Goal: Contribute content: Contribute content

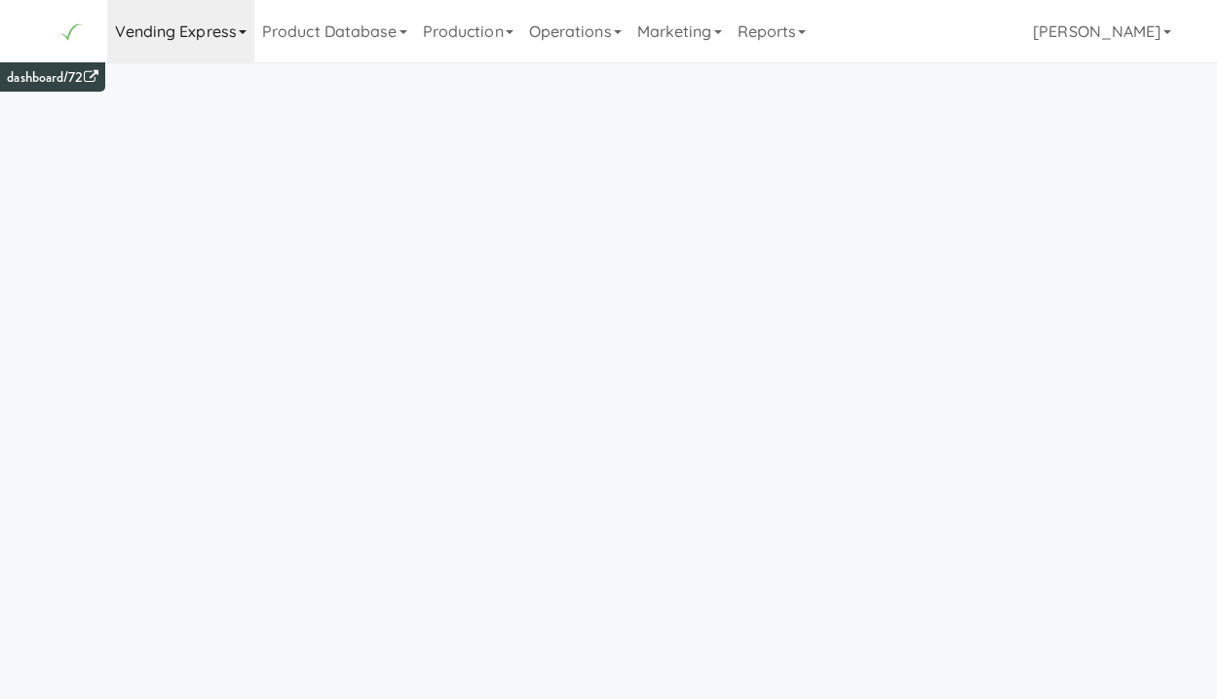
click at [196, 36] on link "Vending Express" at bounding box center [181, 31] width 148 height 62
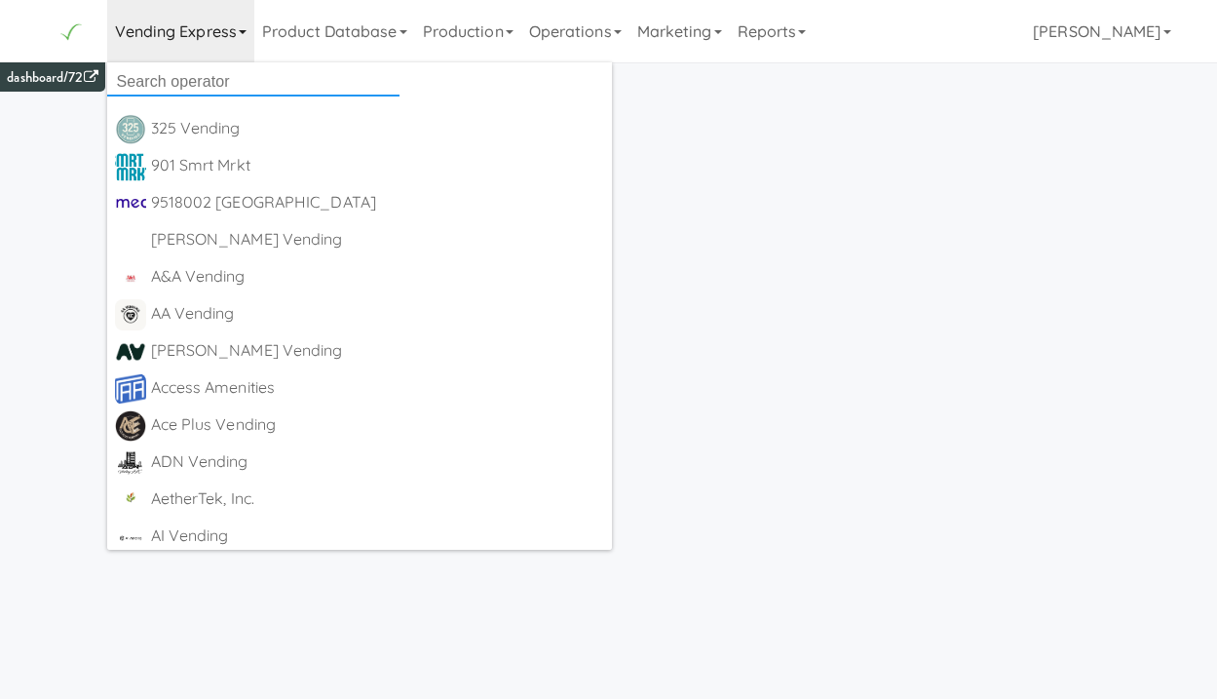
click at [204, 86] on input "text" at bounding box center [253, 81] width 292 height 29
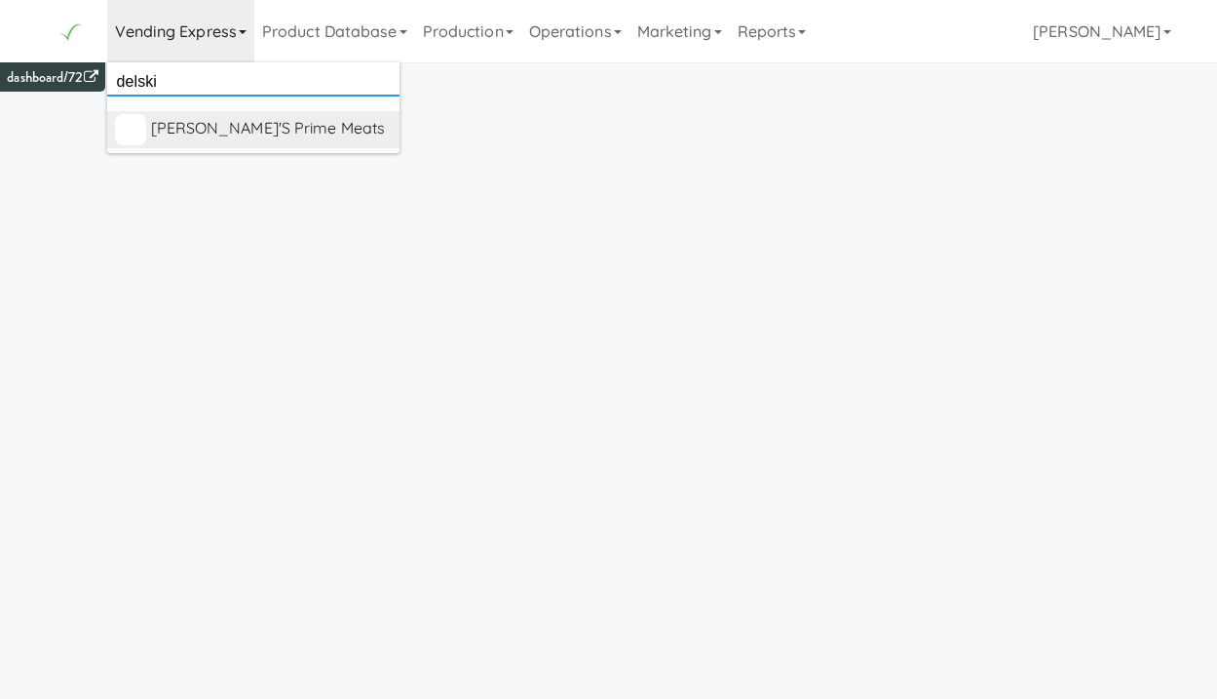
type input "delski"
click at [238, 130] on div "[PERSON_NAME]'s Prime Meats" at bounding box center [271, 128] width 241 height 29
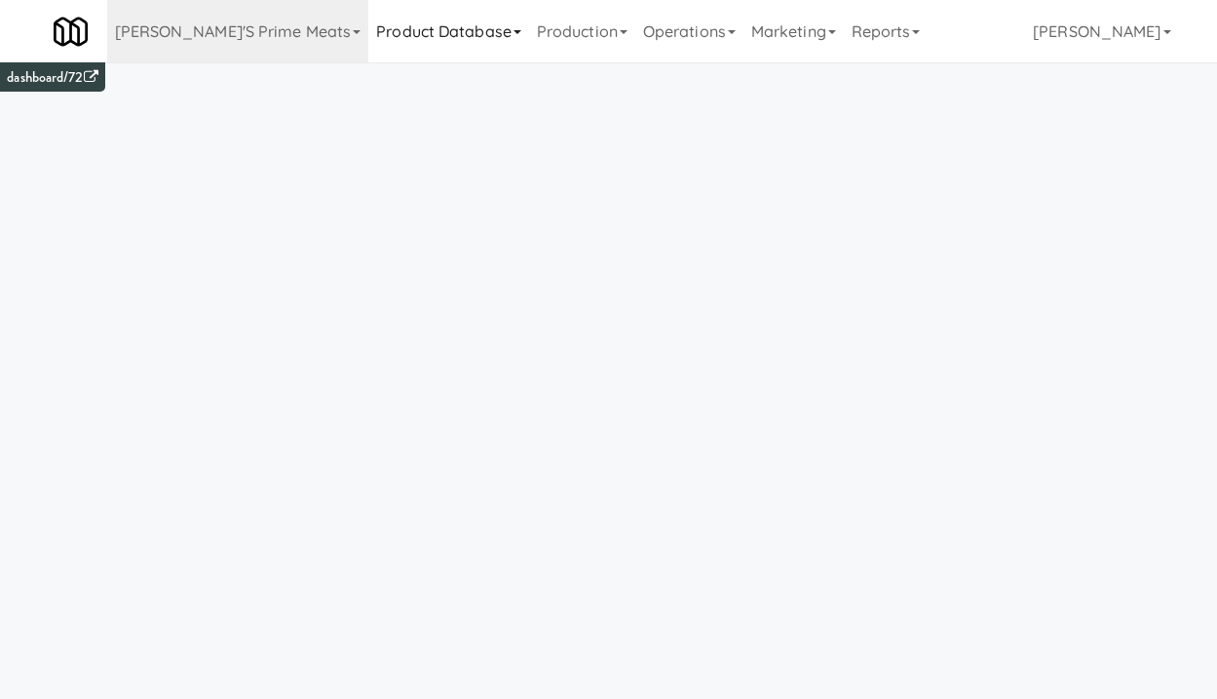
click at [410, 33] on link "Product Database" at bounding box center [448, 31] width 161 height 62
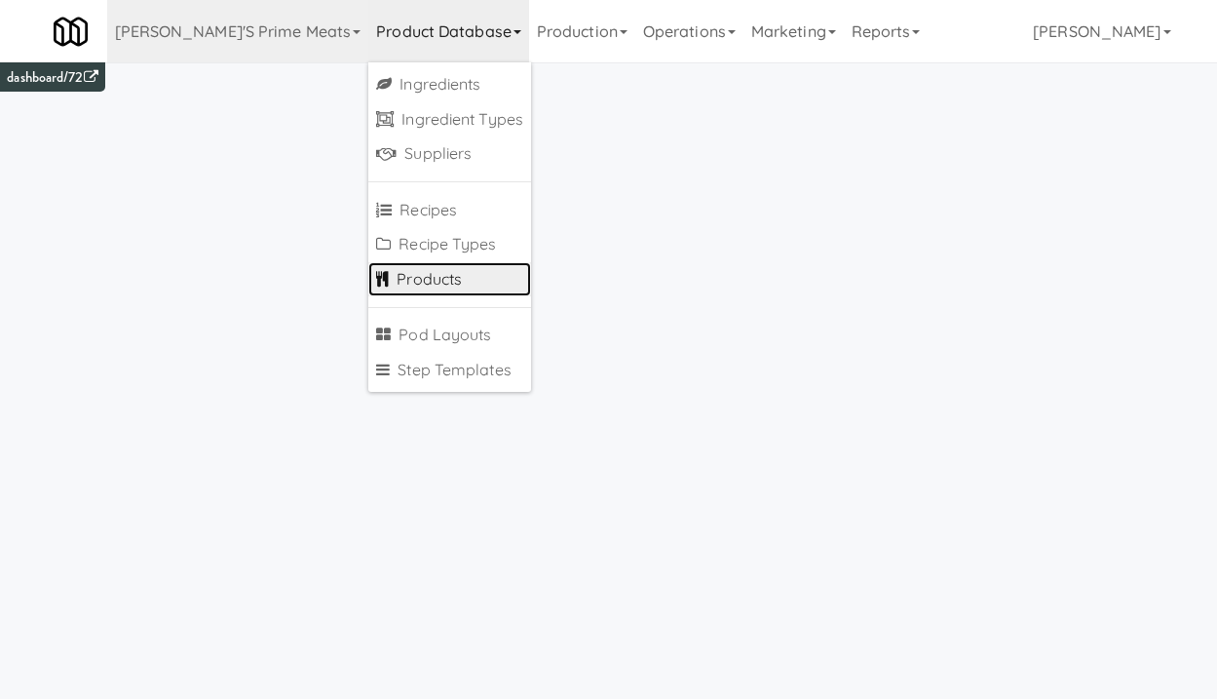
click at [405, 283] on link "Products" at bounding box center [449, 279] width 163 height 35
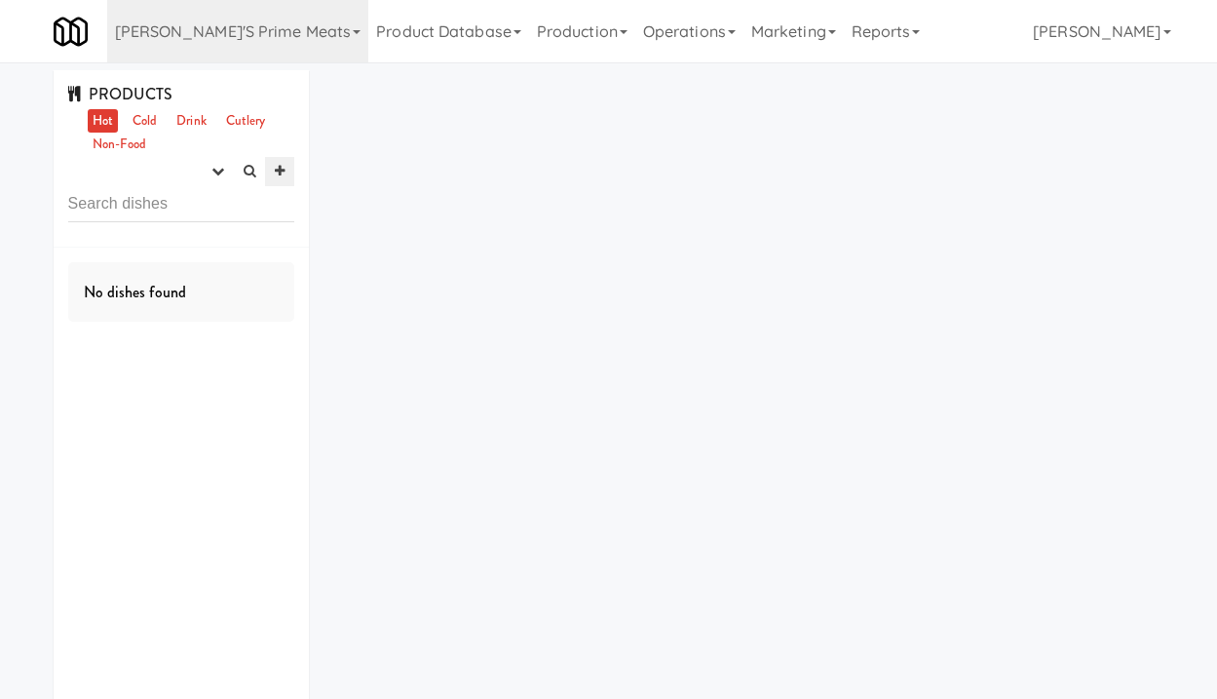
click at [278, 177] on icon at bounding box center [280, 171] width 10 height 13
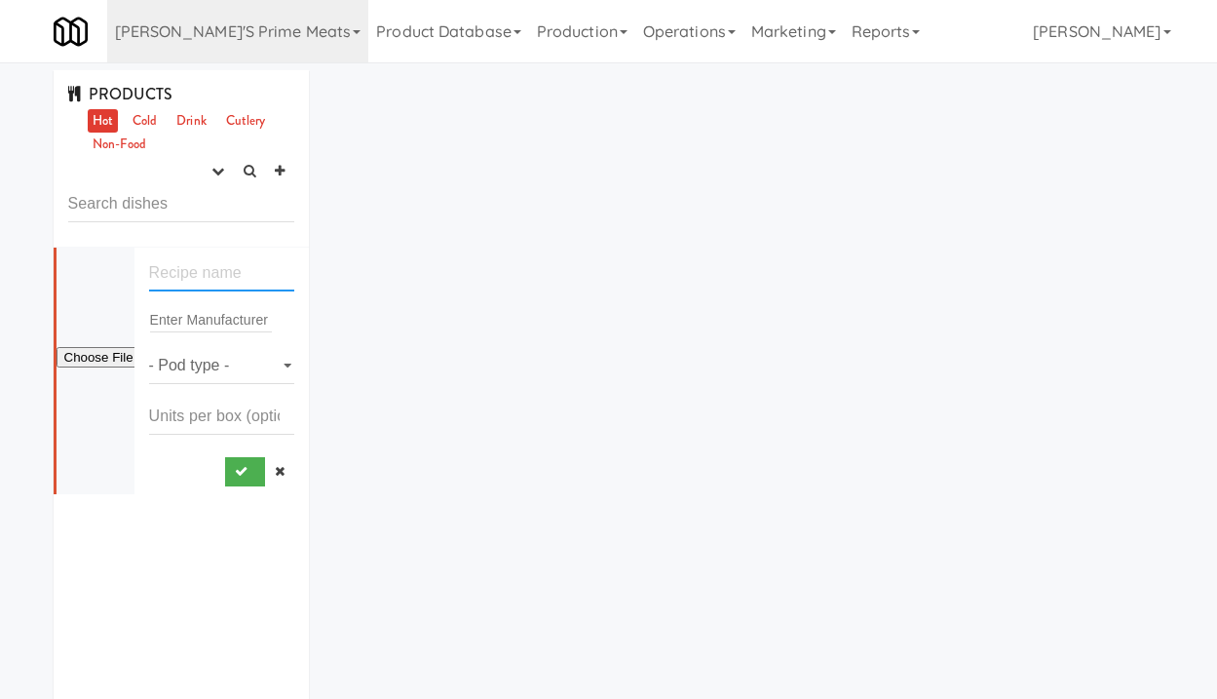
click at [210, 279] on input "text" at bounding box center [222, 273] width 146 height 36
click at [150, 123] on link "Cold" at bounding box center [145, 121] width 34 height 24
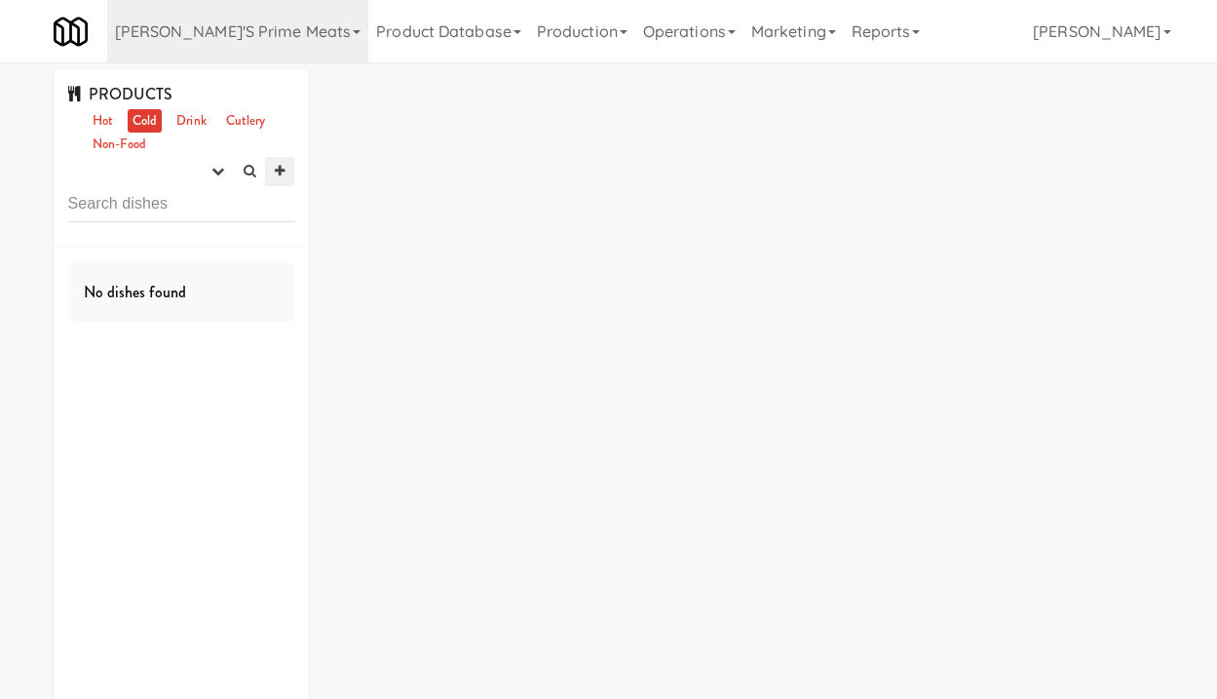
click at [284, 172] on icon at bounding box center [280, 171] width 10 height 13
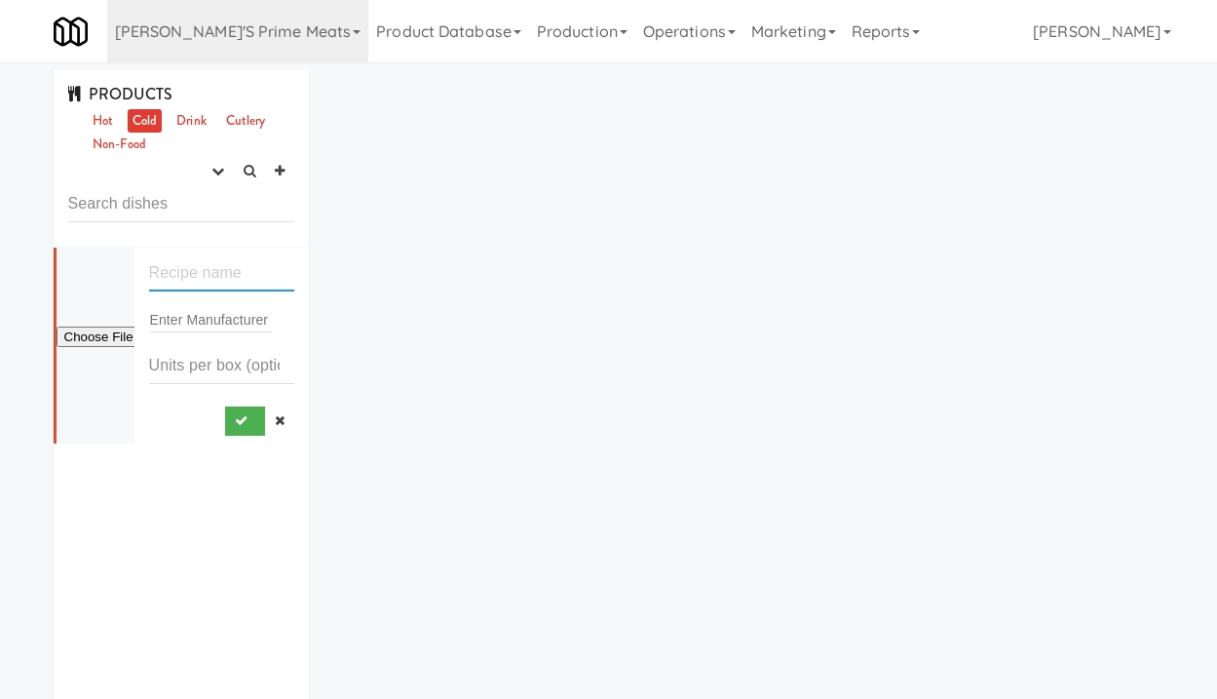
click at [212, 272] on input "text" at bounding box center [222, 273] width 146 height 36
type input "Beef Jerky"
click at [245, 318] on input "text" at bounding box center [211, 319] width 122 height 25
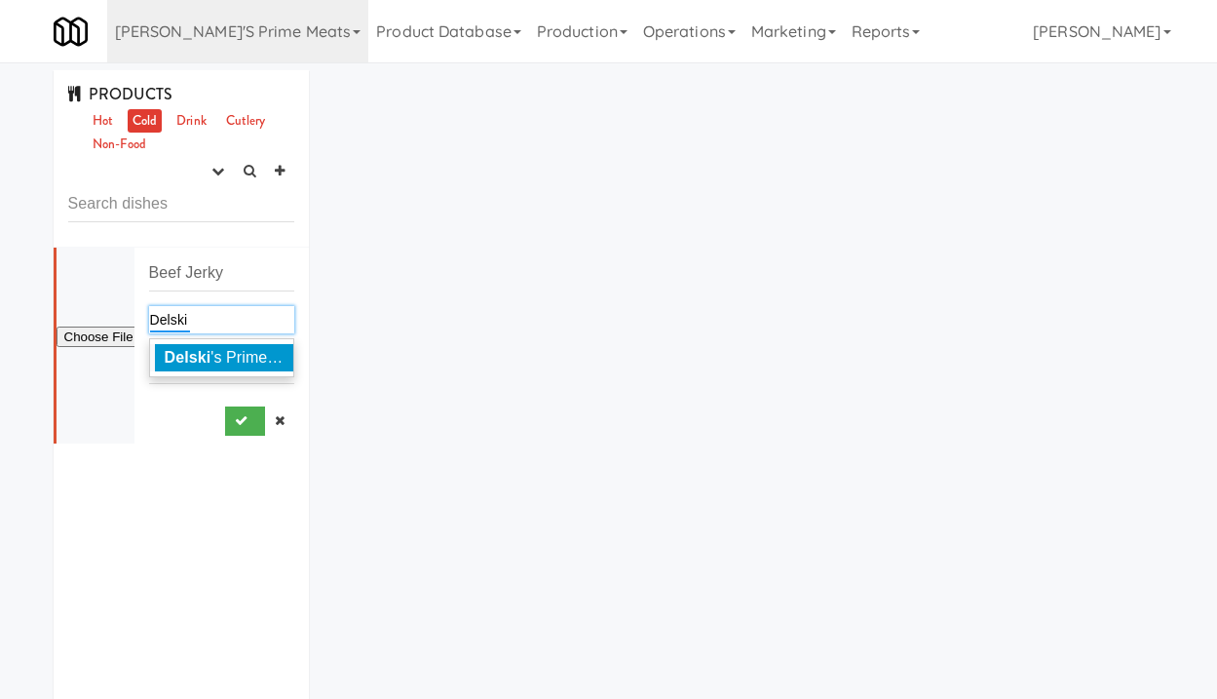
type input "Delski"
click at [214, 360] on span "Delski 's Prime Meats" at bounding box center [240, 357] width 150 height 17
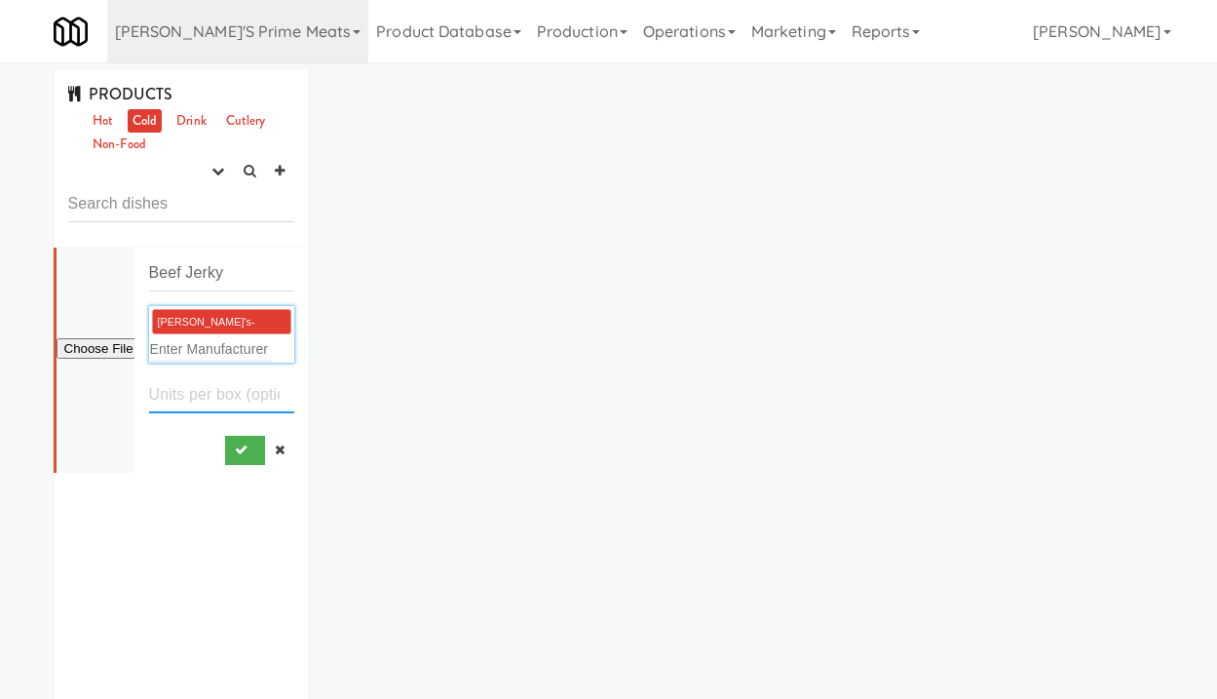
click at [192, 395] on input "number" at bounding box center [222, 395] width 146 height 36
type input "1"
click at [94, 348] on input "file" at bounding box center [96, 349] width 78 height 24
type input "C:\fakepath\Jerky front.jpeg"
click at [101, 356] on input "file" at bounding box center [96, 349] width 78 height 24
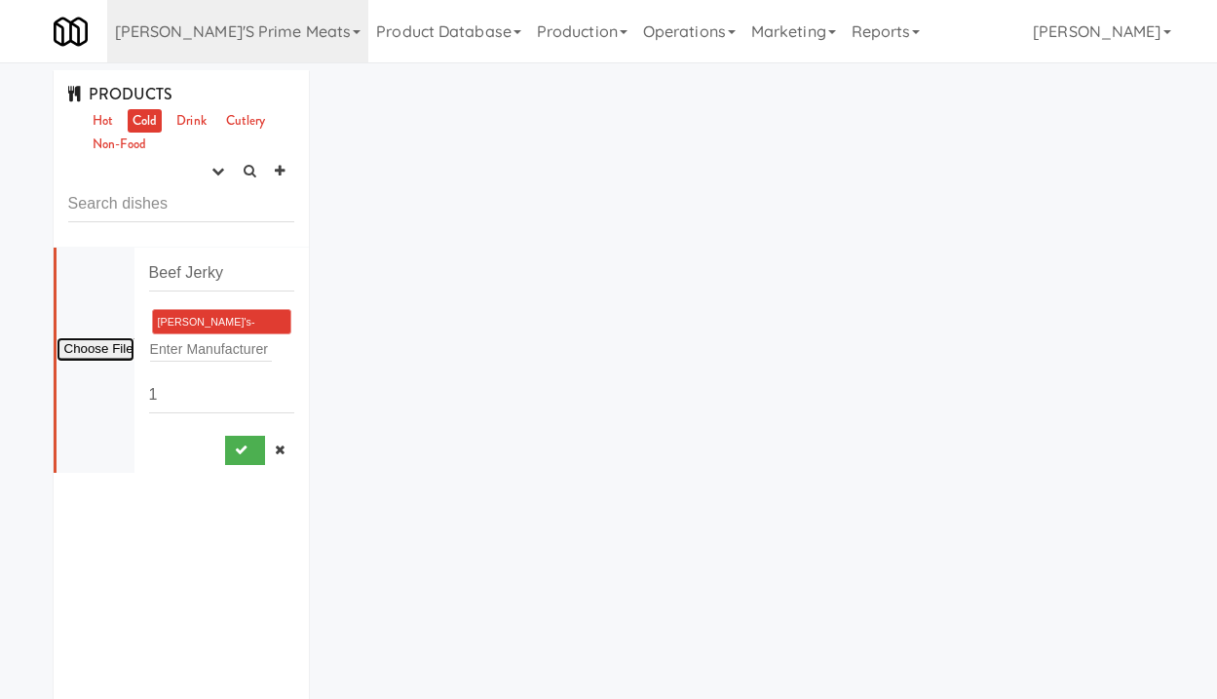
type input "C:\fakepath\Jerky front.jpeg"
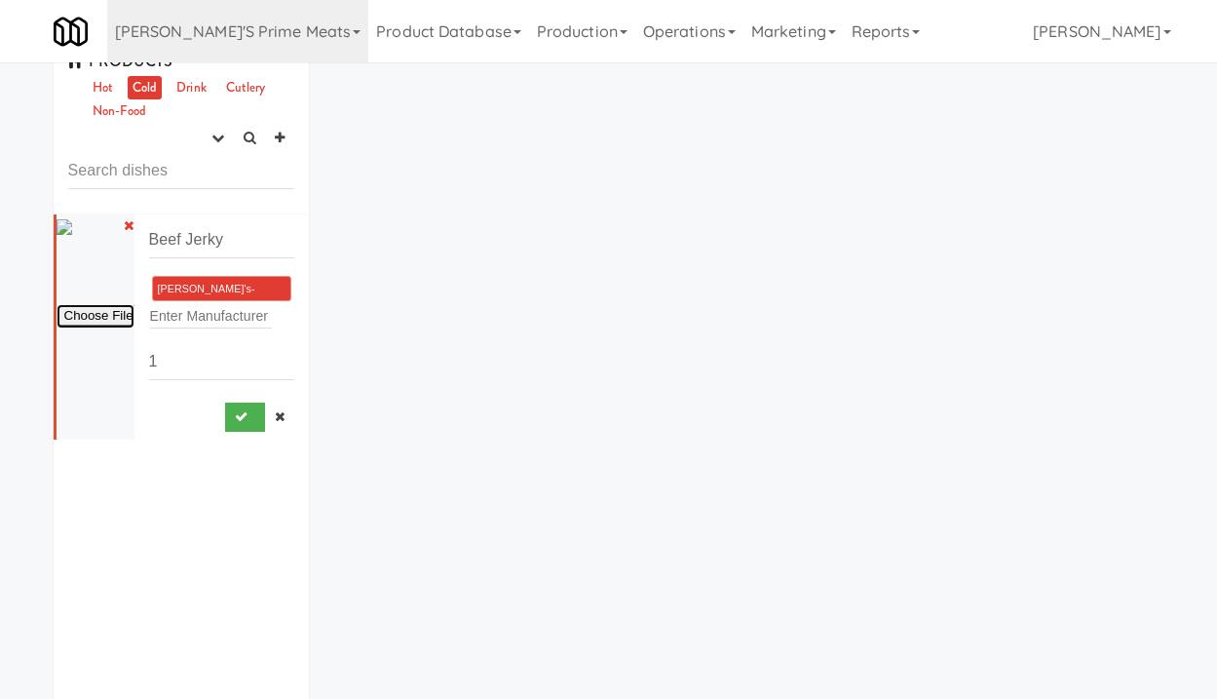
scroll to position [50, 0]
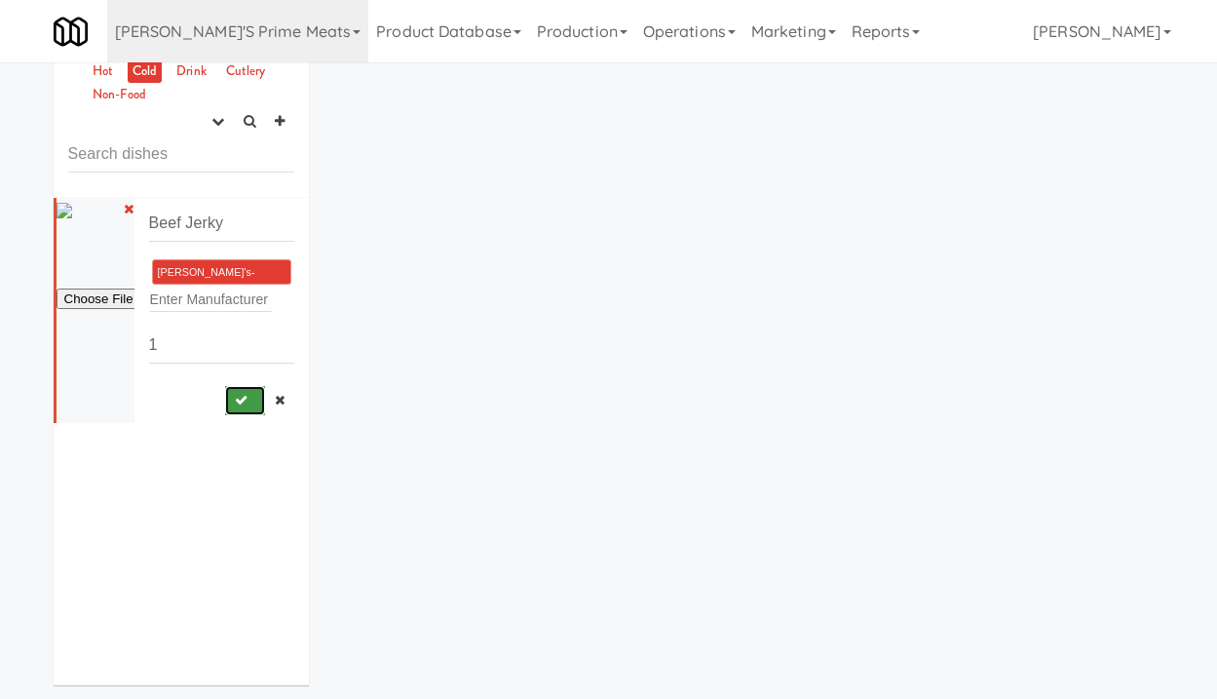
click at [252, 404] on button "submit" at bounding box center [245, 400] width 40 height 29
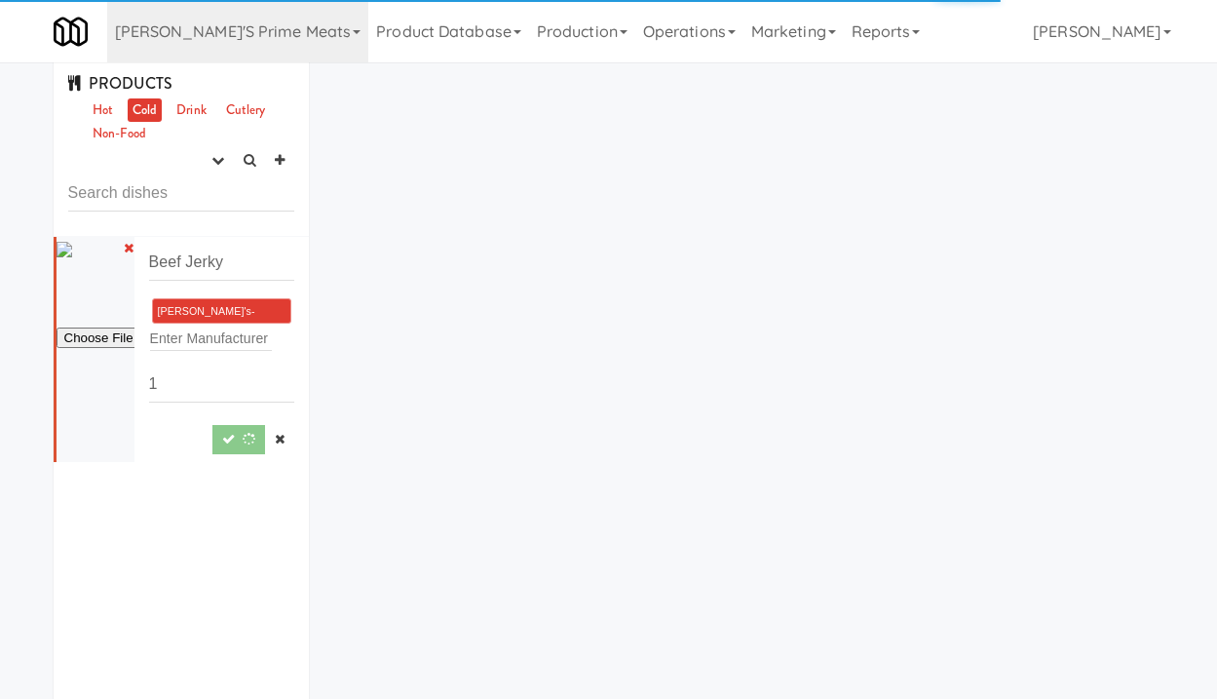
scroll to position [0, 0]
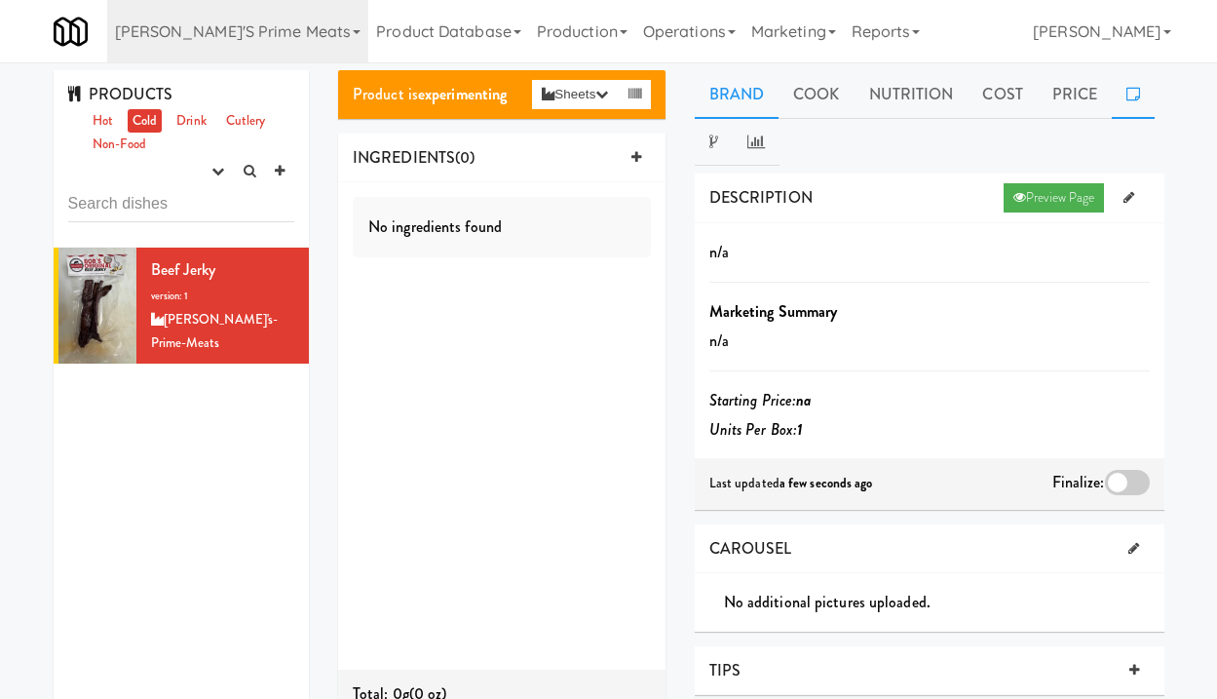
click at [1128, 95] on icon at bounding box center [1133, 94] width 14 height 16
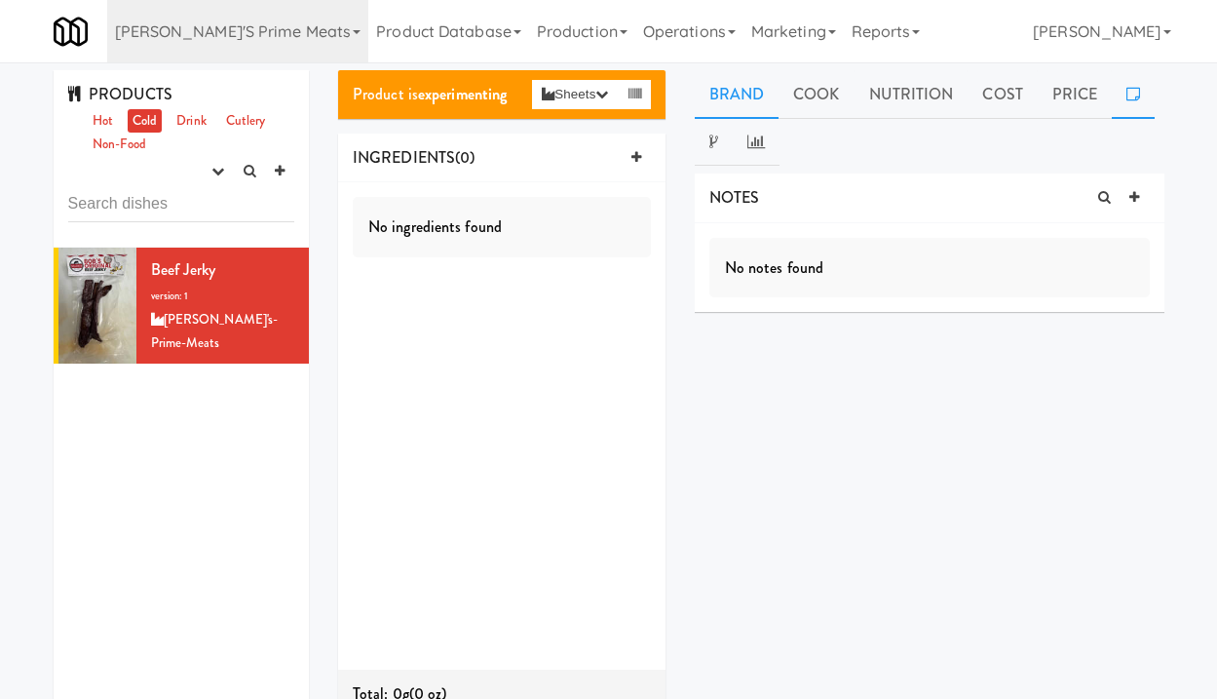
click at [730, 97] on link "Brand" at bounding box center [737, 94] width 85 height 49
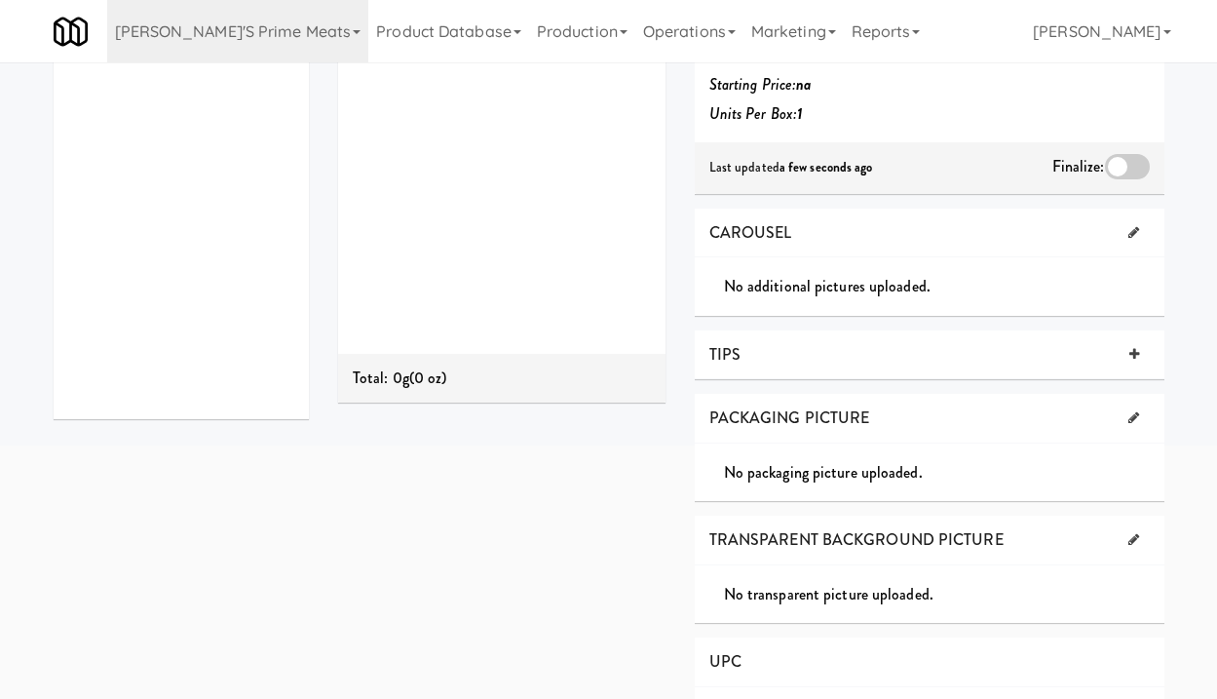
scroll to position [324, 0]
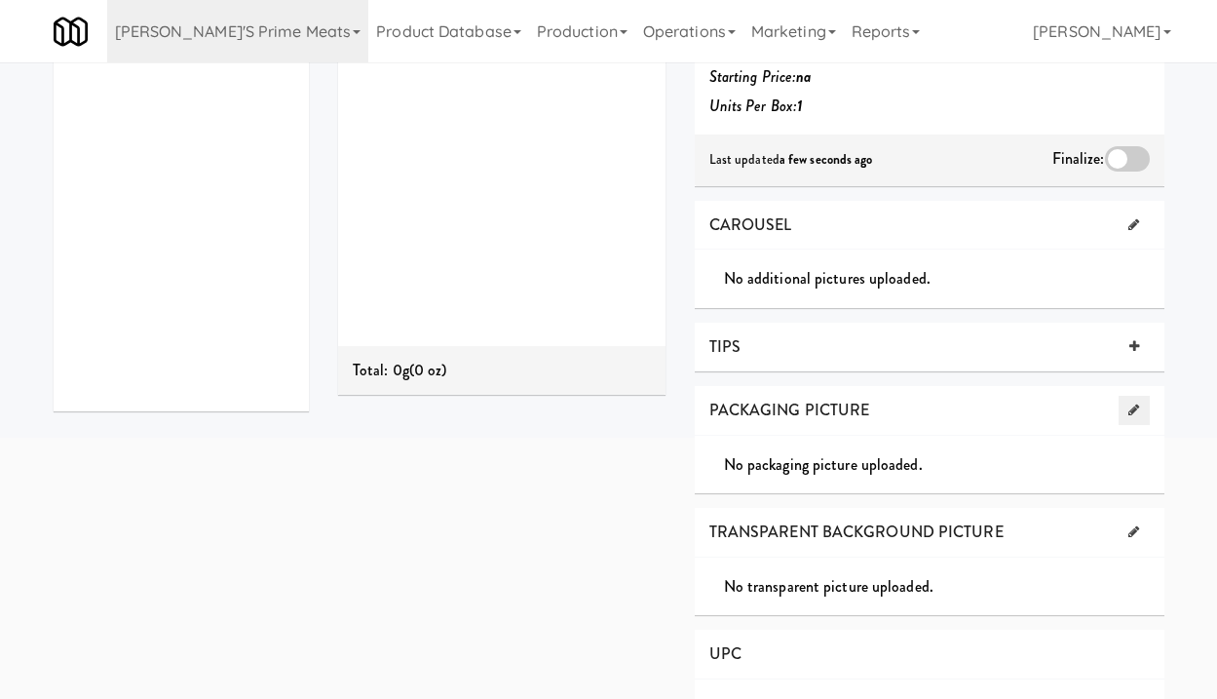
click at [1128, 408] on icon at bounding box center [1133, 409] width 11 height 13
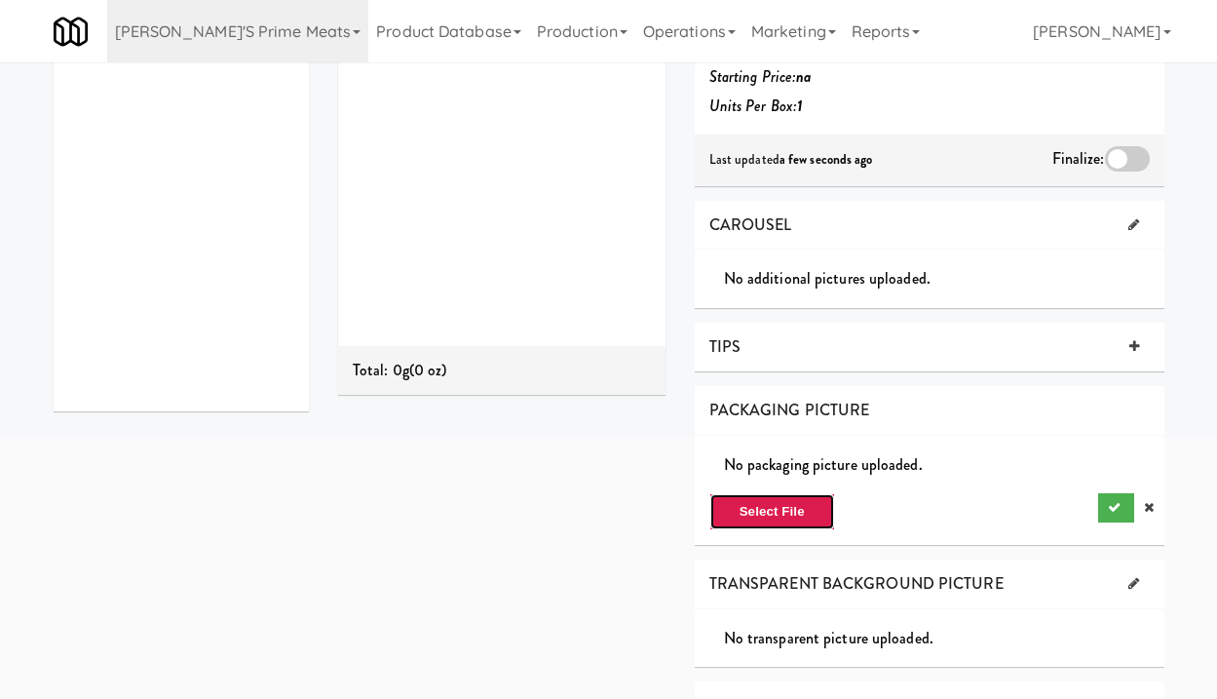
click at [809, 509] on button "Select File" at bounding box center [772, 511] width 126 height 37
type input "C:\fakepath\Jerky front.jpeg"
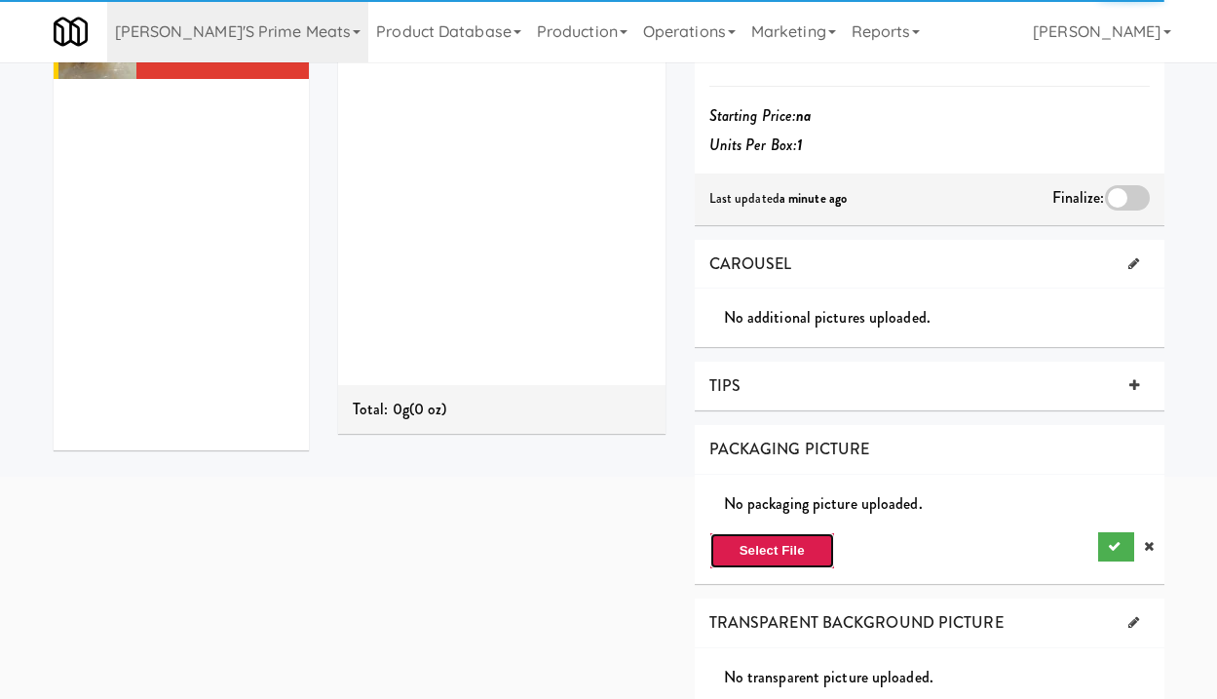
scroll to position [274, 0]
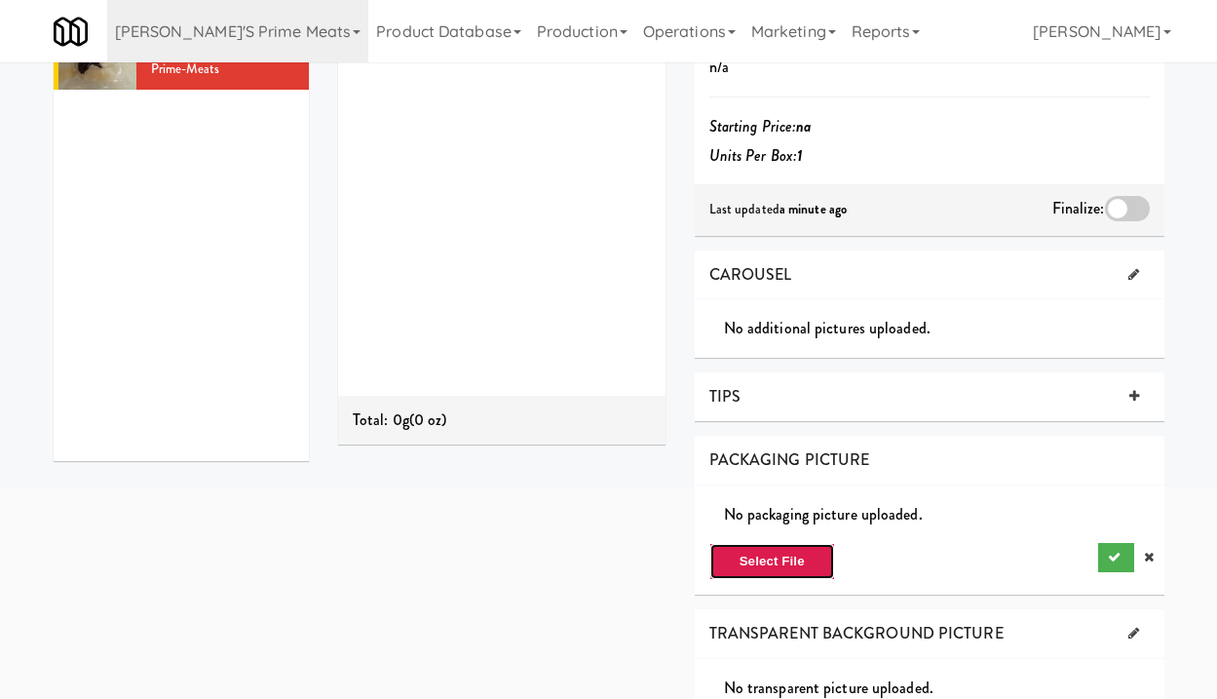
click at [777, 565] on button "Select File" at bounding box center [772, 561] width 126 height 37
type input "C:\fakepath\Back of Jerky.jpeg"
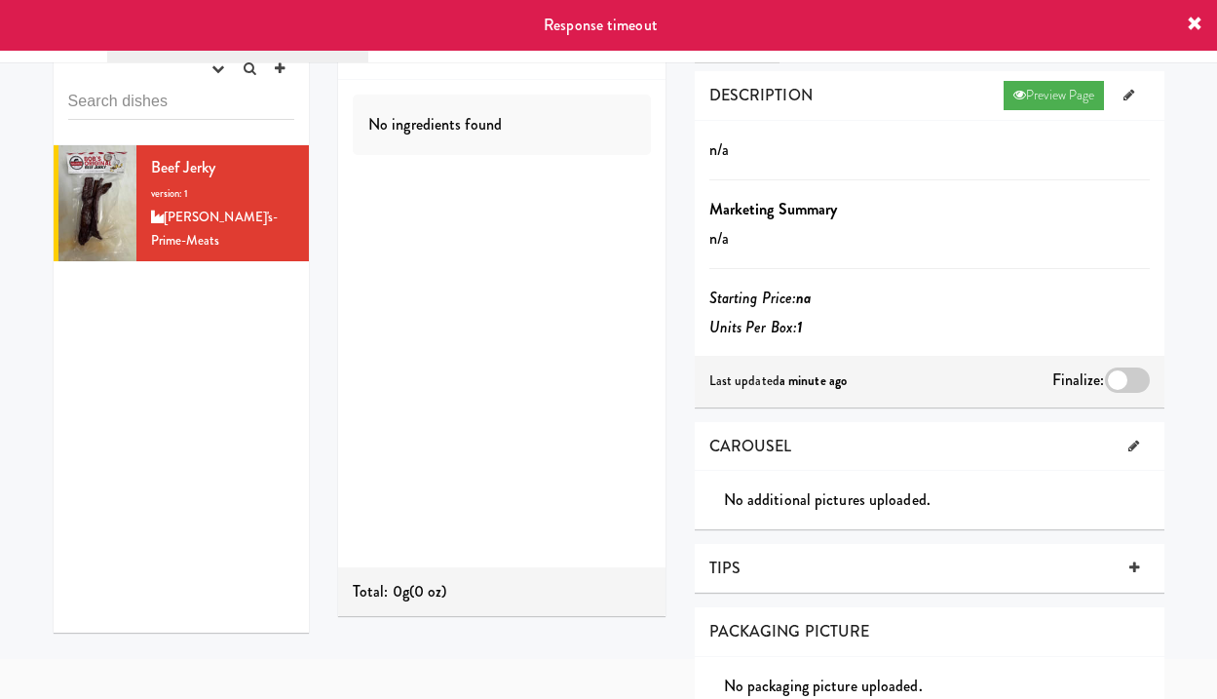
scroll to position [109, 0]
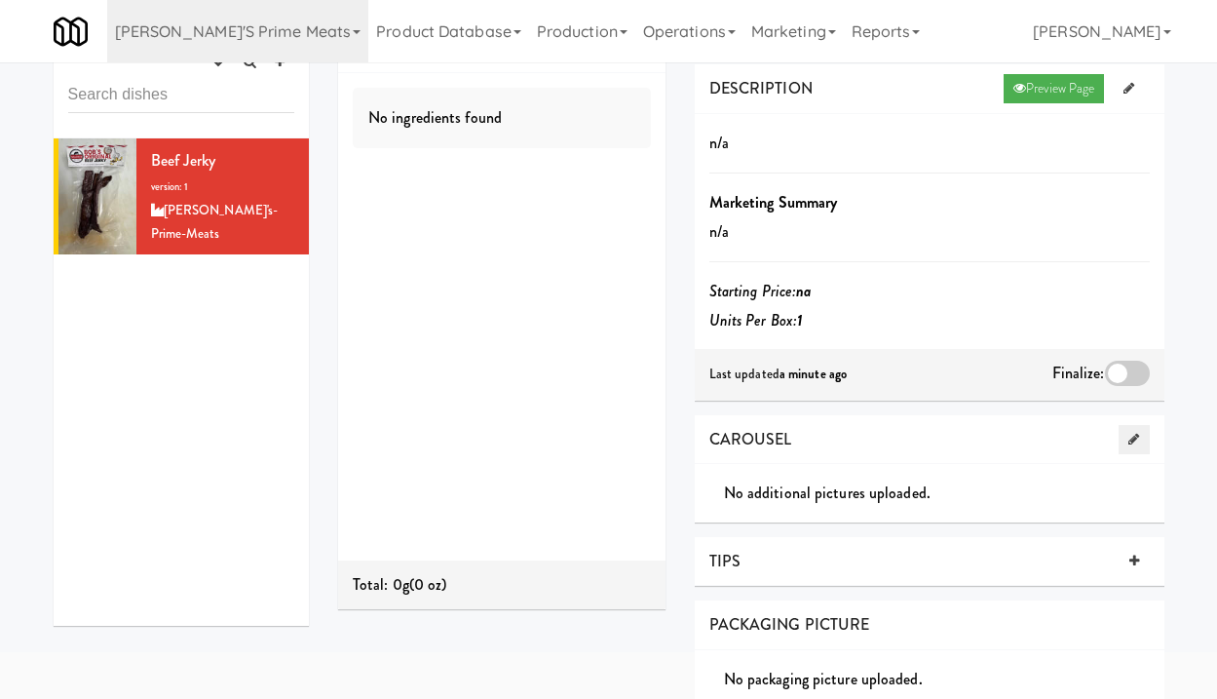
click at [1128, 441] on icon at bounding box center [1133, 439] width 11 height 13
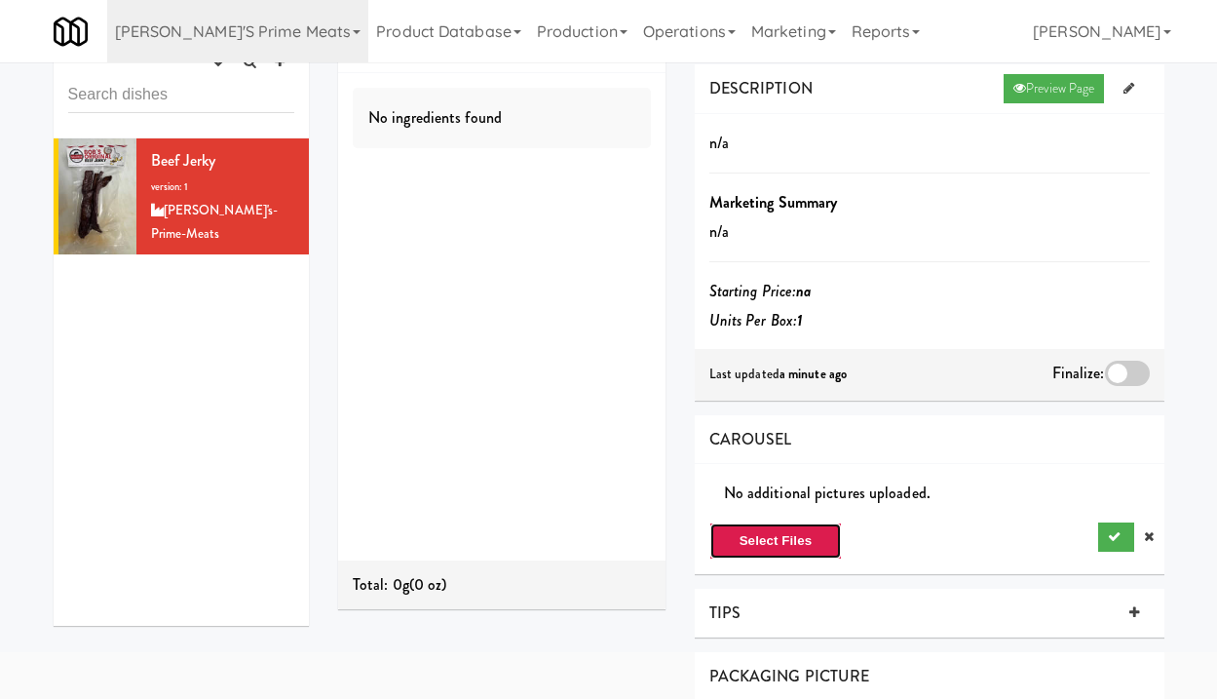
click at [809, 540] on button "Select Files" at bounding box center [776, 540] width 134 height 37
type input "C:\fakepath\Back of Jerky.jpeg"
click at [810, 536] on button "Select Files" at bounding box center [776, 540] width 134 height 37
type input "C:\fakepath\Back of Jerky.jpeg"
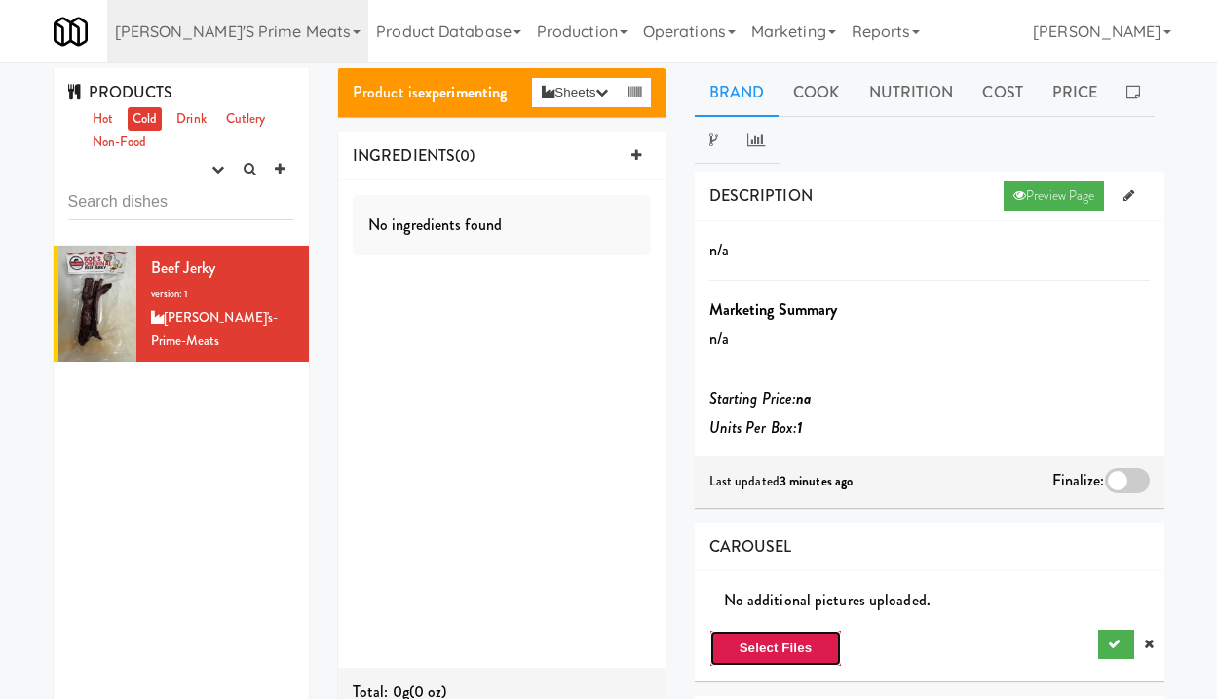
scroll to position [0, 0]
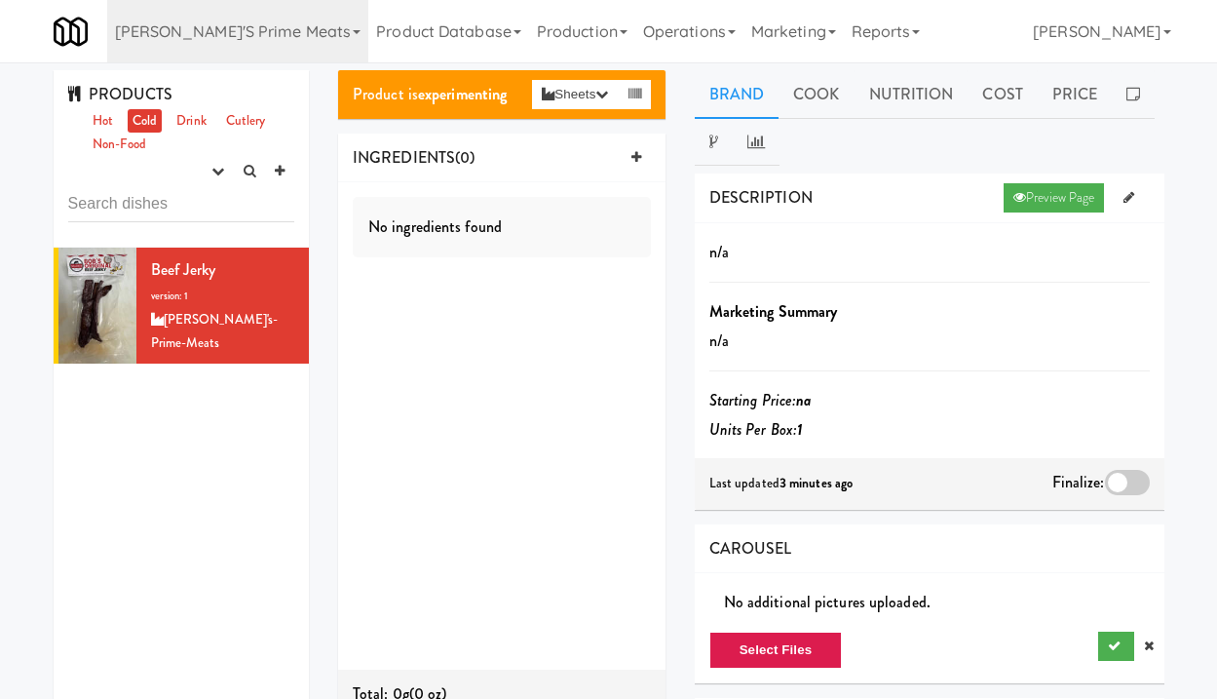
click at [757, 245] on p "n/a" at bounding box center [929, 252] width 440 height 29
click at [1133, 202] on icon at bounding box center [1129, 197] width 11 height 13
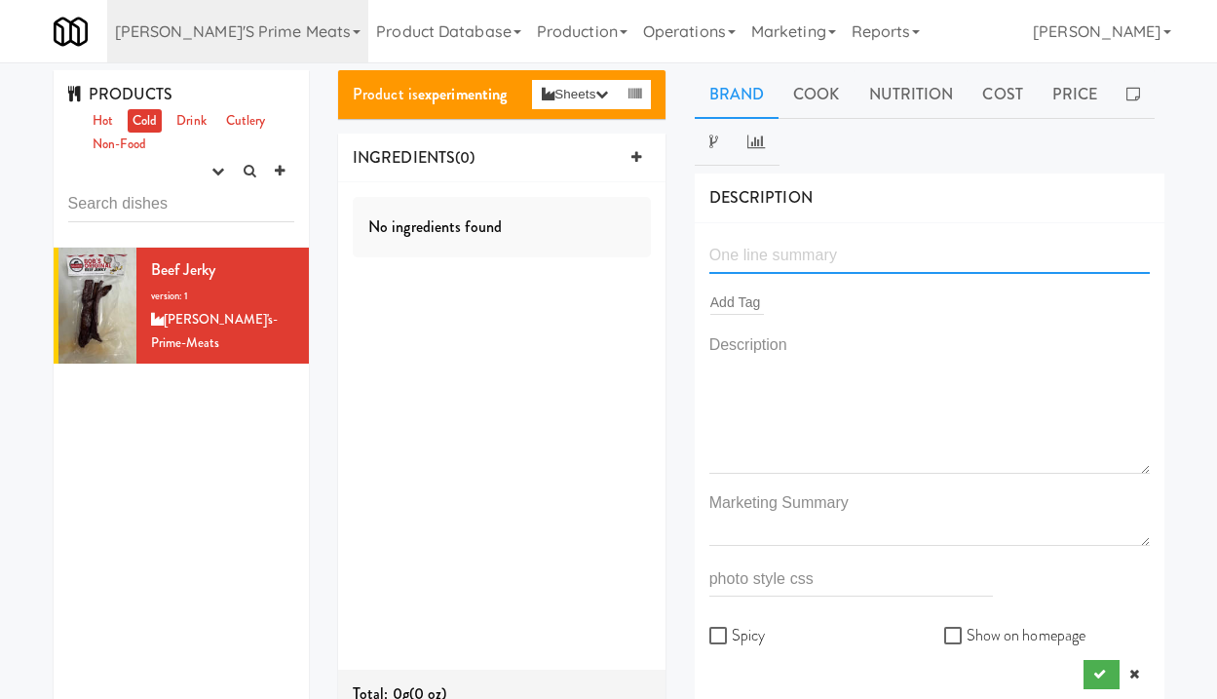
click at [820, 255] on input "text" at bounding box center [929, 256] width 440 height 36
type input "Beef Jerky"
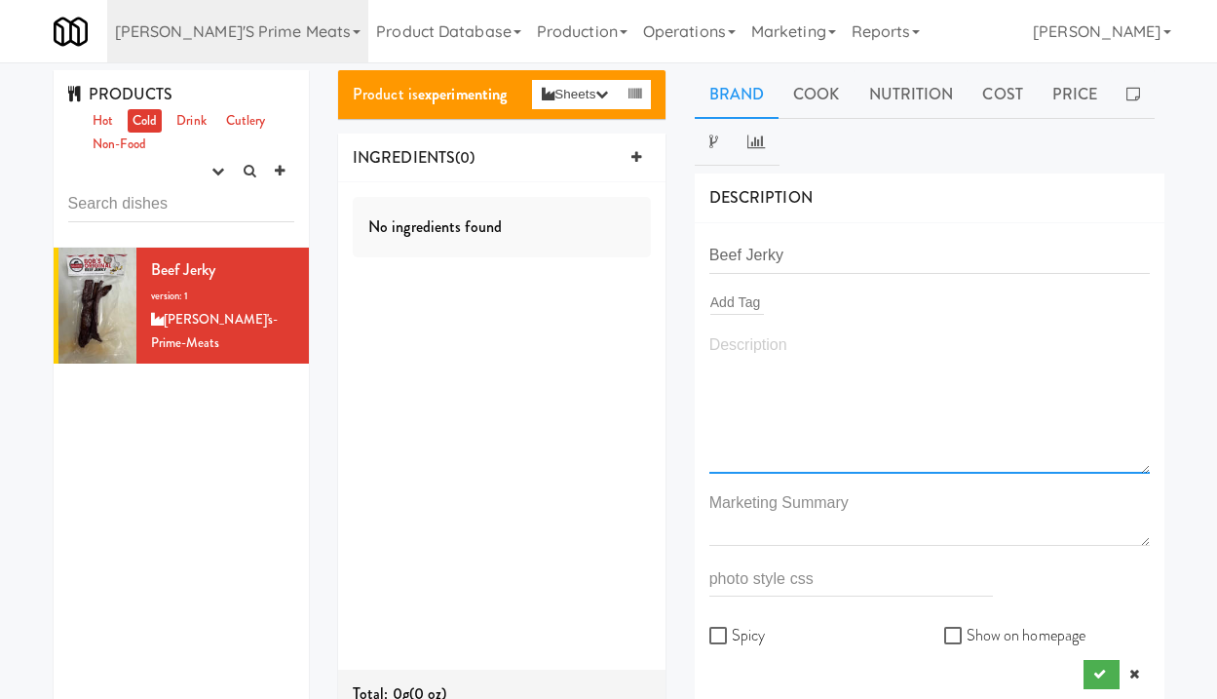
click at [777, 358] on textarea at bounding box center [929, 402] width 440 height 144
type textarea "Assorted"
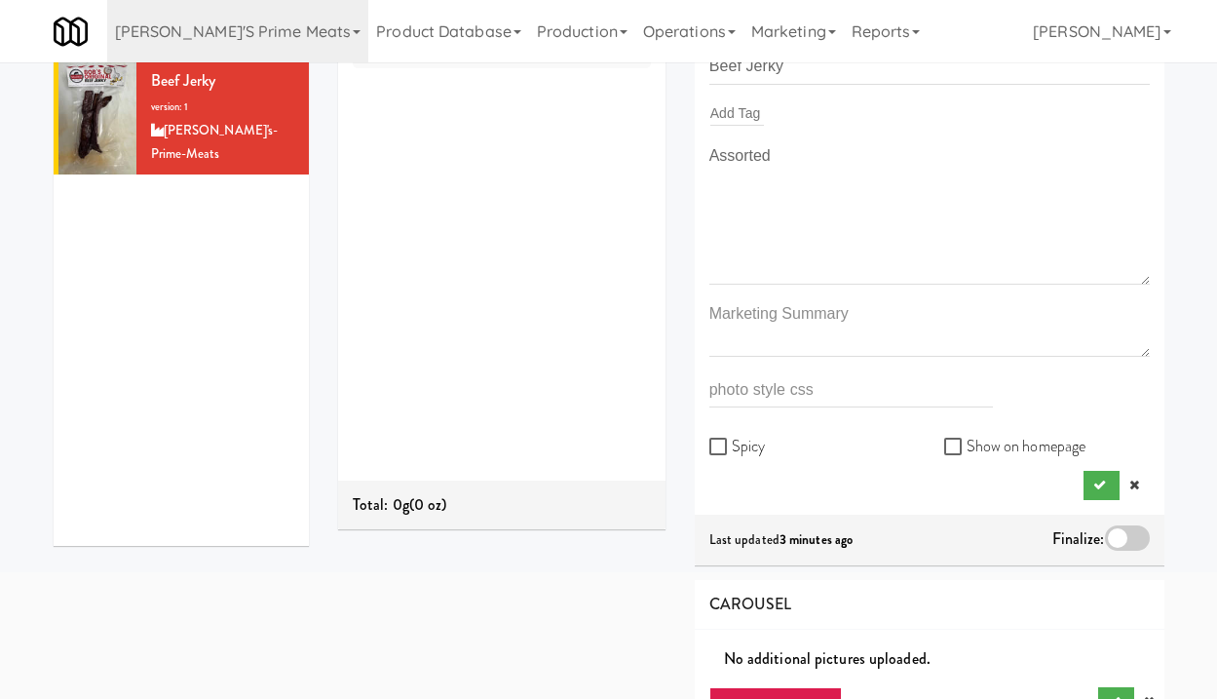
scroll to position [193, 0]
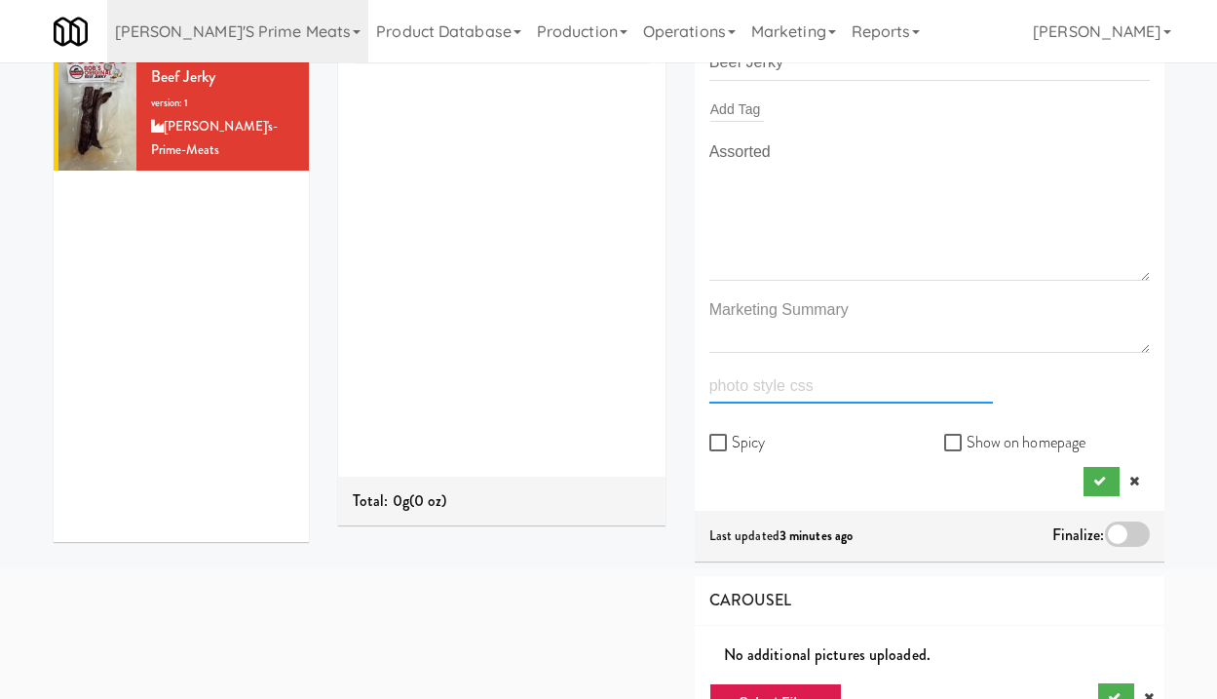
click at [759, 393] on input "text" at bounding box center [851, 385] width 284 height 36
click at [667, 392] on div "Product is experimenting Sheets Order List (Delski's Prime Meats) Recipe Sheet …" at bounding box center [502, 208] width 357 height 663
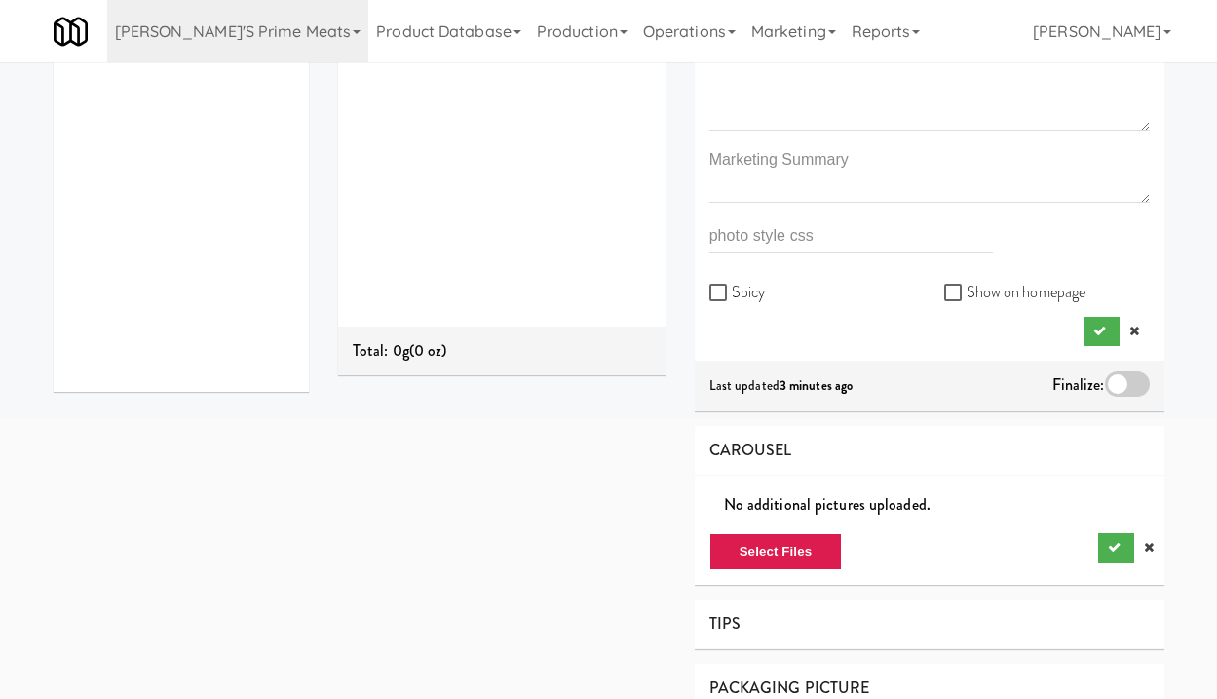
scroll to position [341, 0]
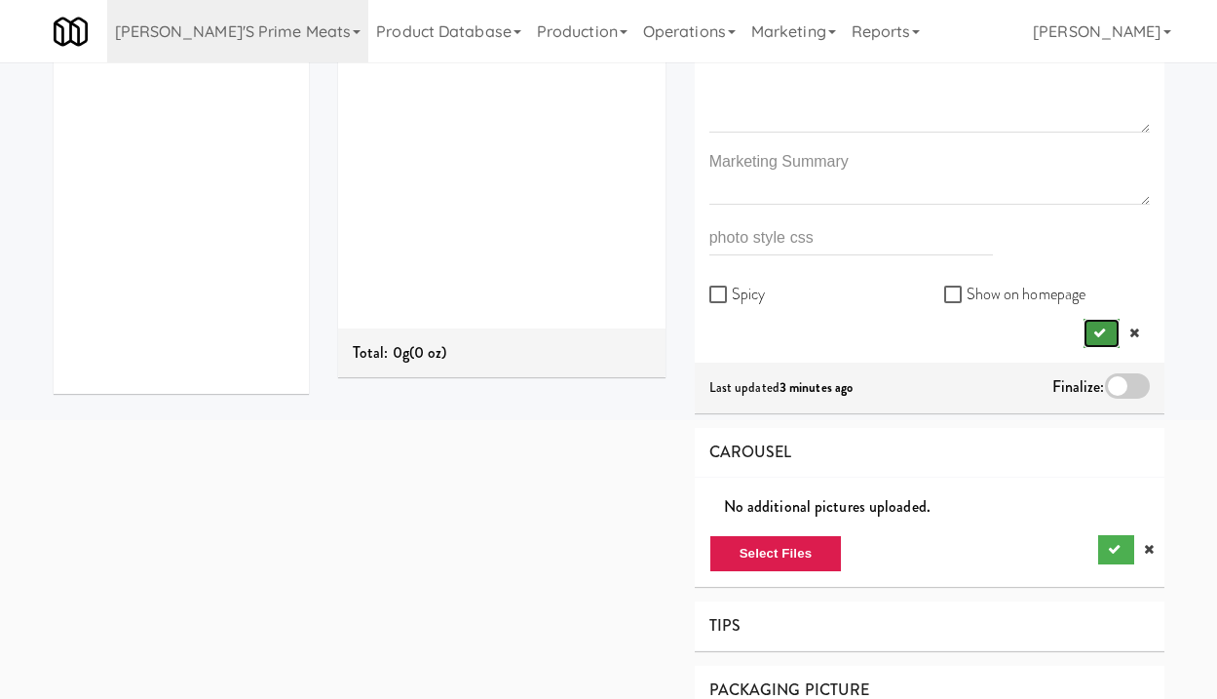
click at [1093, 331] on icon "submit" at bounding box center [1099, 332] width 13 height 13
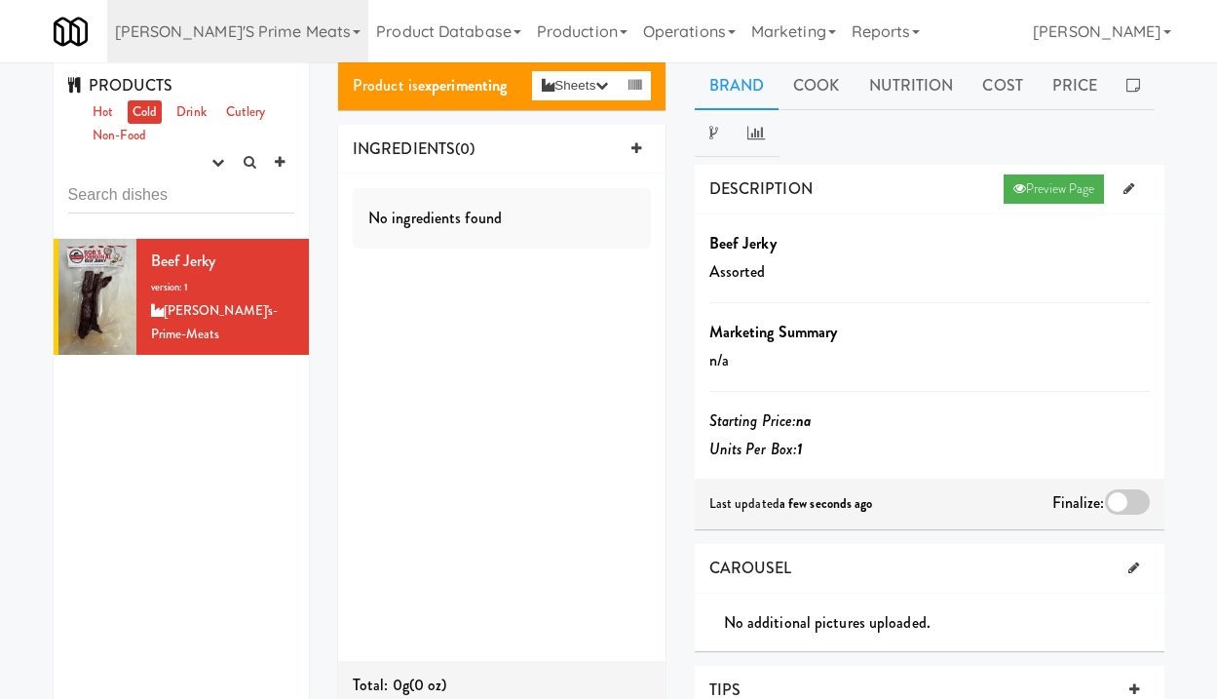
scroll to position [0, 0]
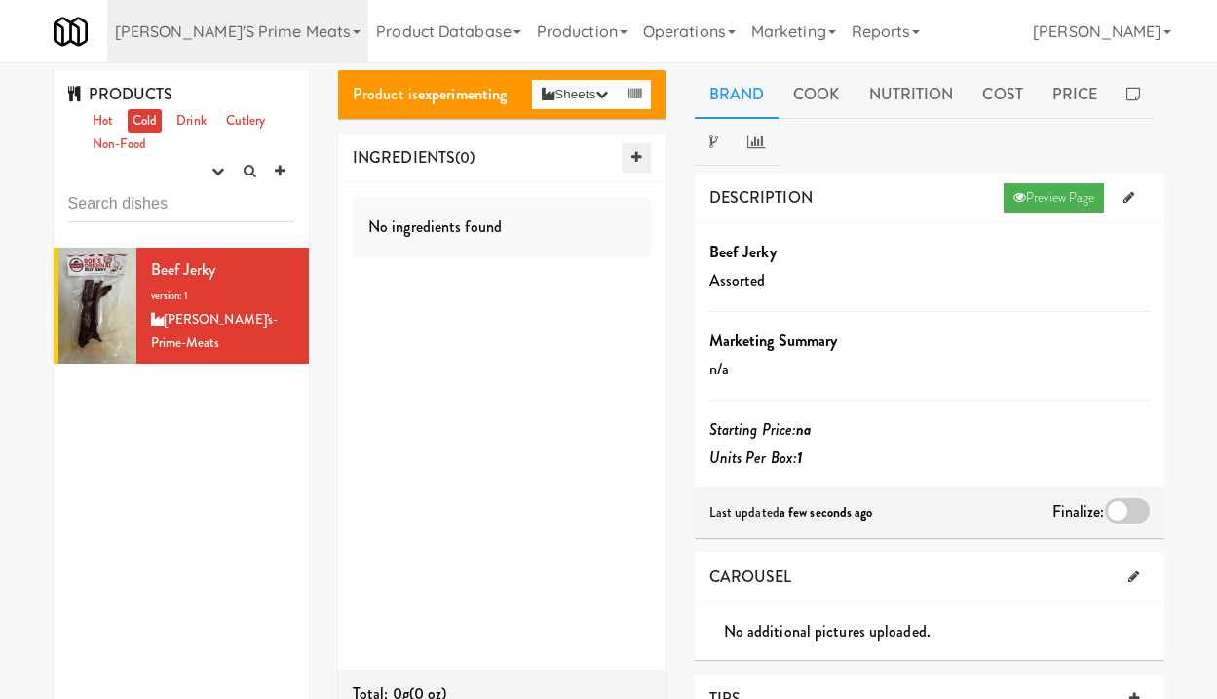
click at [631, 160] on icon at bounding box center [636, 157] width 10 height 13
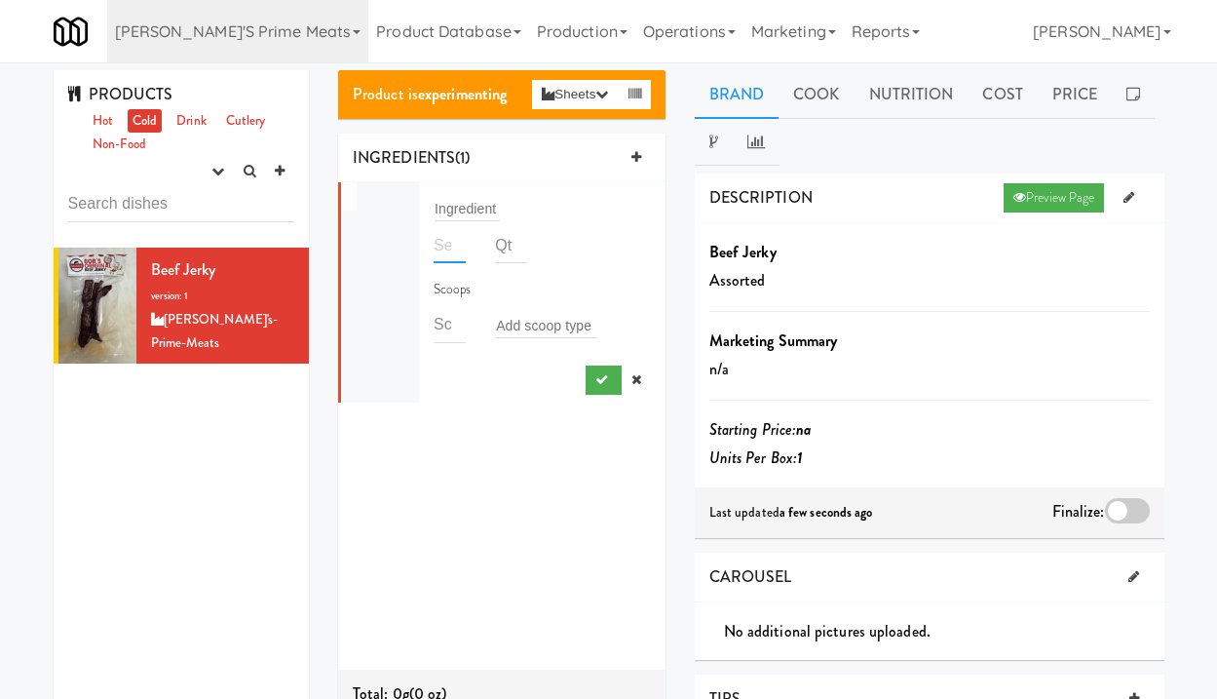
click at [441, 249] on input "number" at bounding box center [450, 245] width 32 height 36
click at [457, 243] on input "1" at bounding box center [450, 245] width 32 height 36
click at [458, 243] on input "2" at bounding box center [450, 245] width 32 height 36
type input "1"
click at [456, 248] on input "1" at bounding box center [450, 245] width 32 height 36
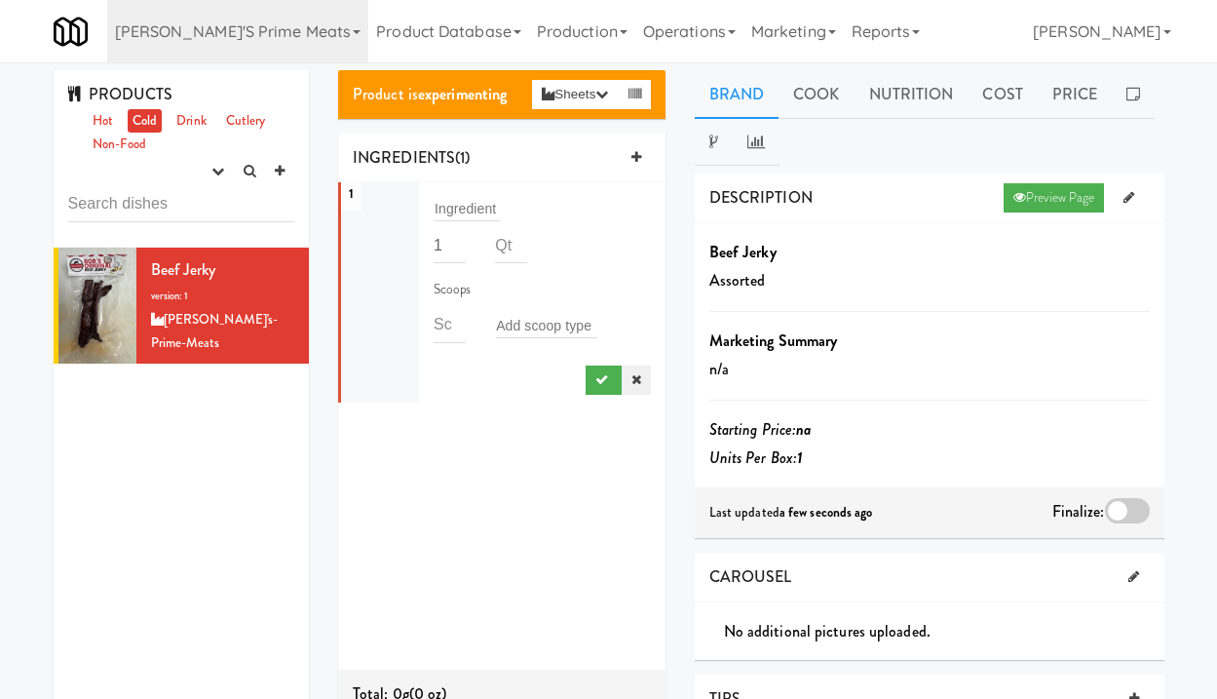
click at [633, 374] on icon at bounding box center [636, 379] width 10 height 13
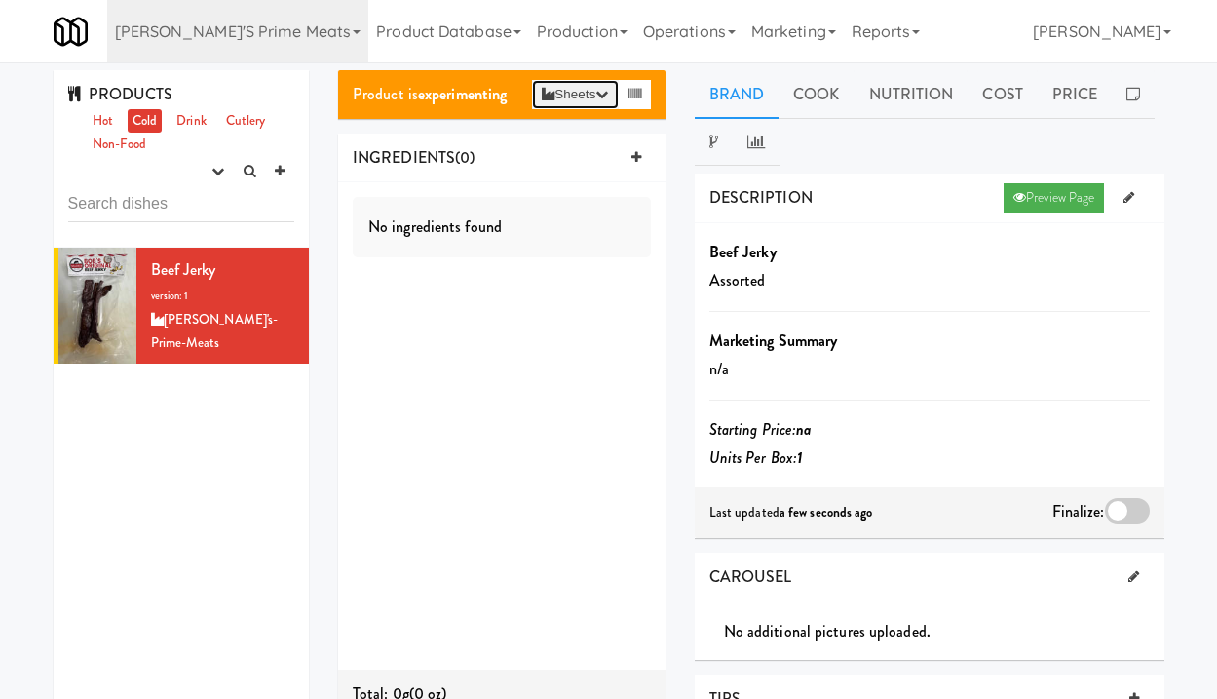
click at [595, 97] on icon "button" at bounding box center [601, 94] width 13 height 13
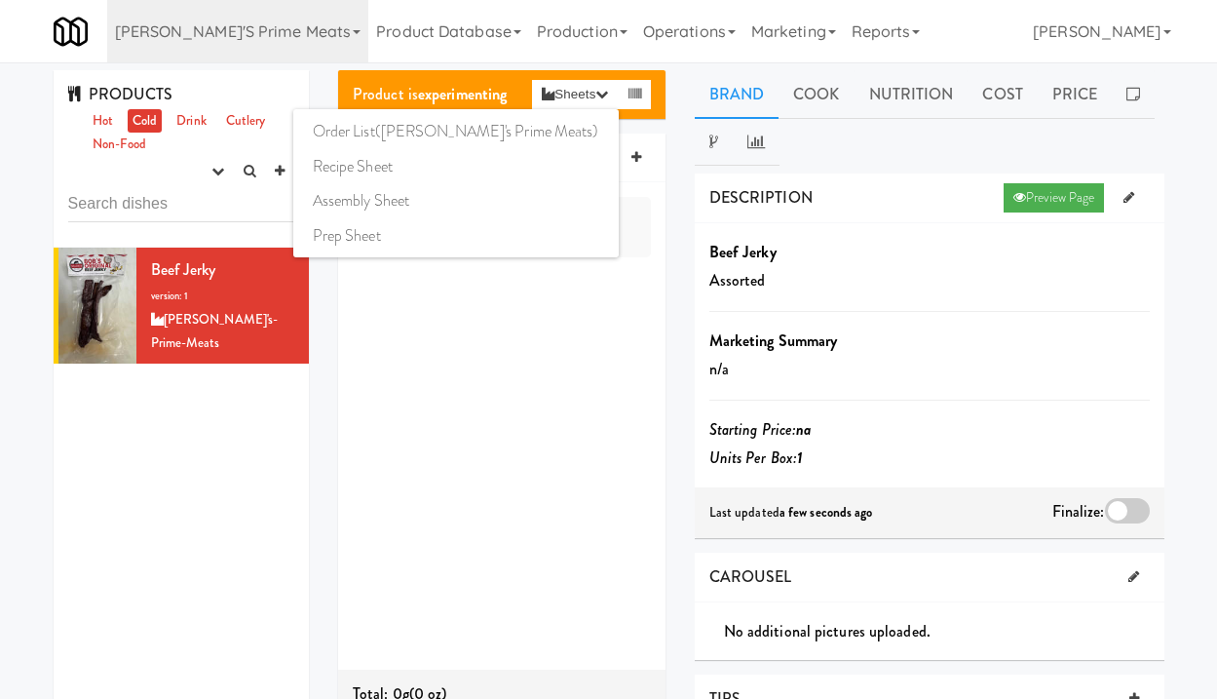
click at [572, 289] on div "No ingredients found" at bounding box center [501, 425] width 327 height 487
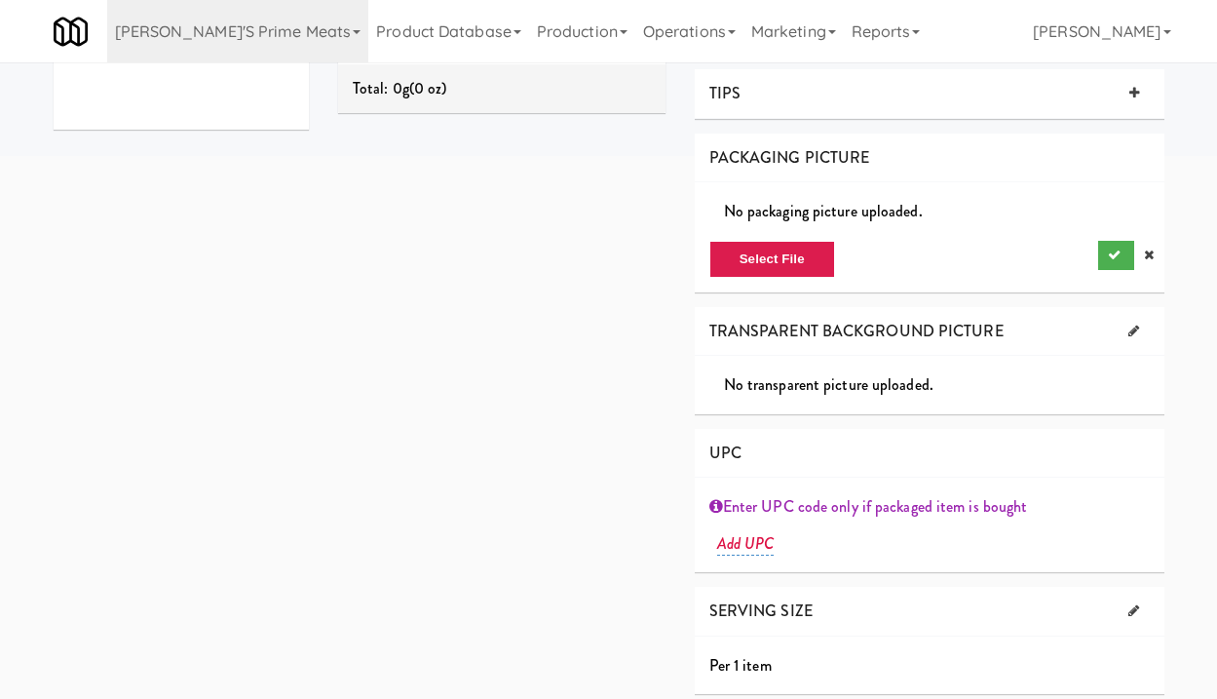
scroll to position [615, 0]
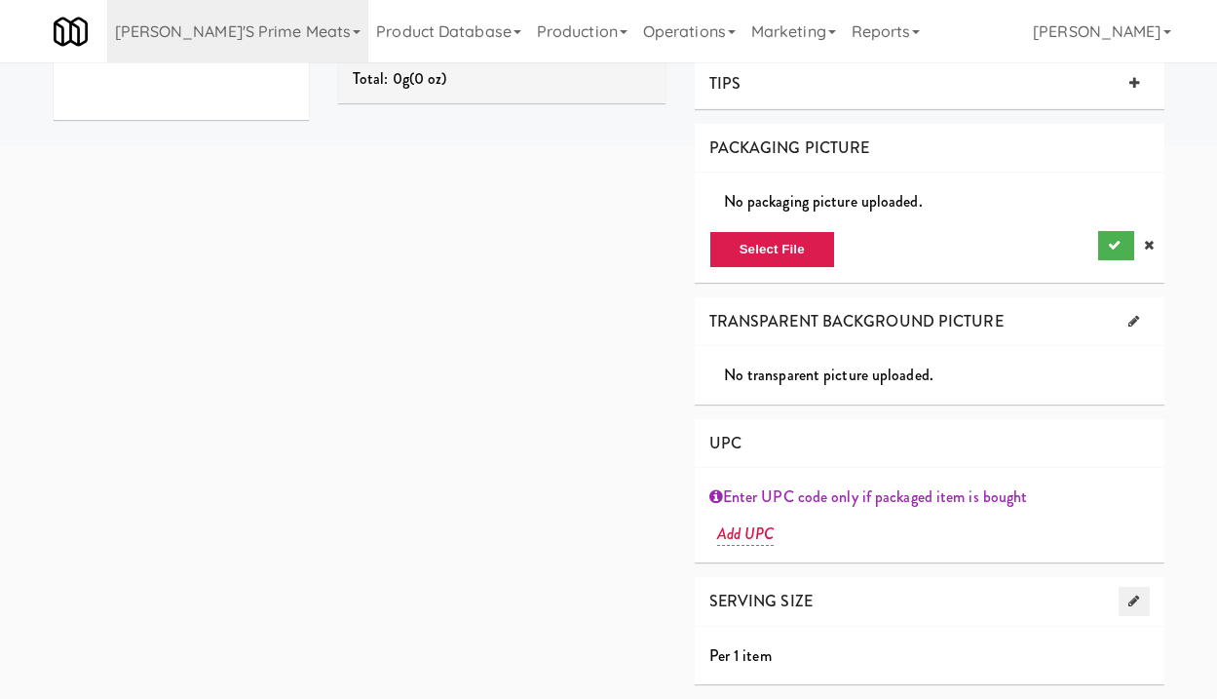
click at [1135, 599] on icon at bounding box center [1133, 600] width 11 height 13
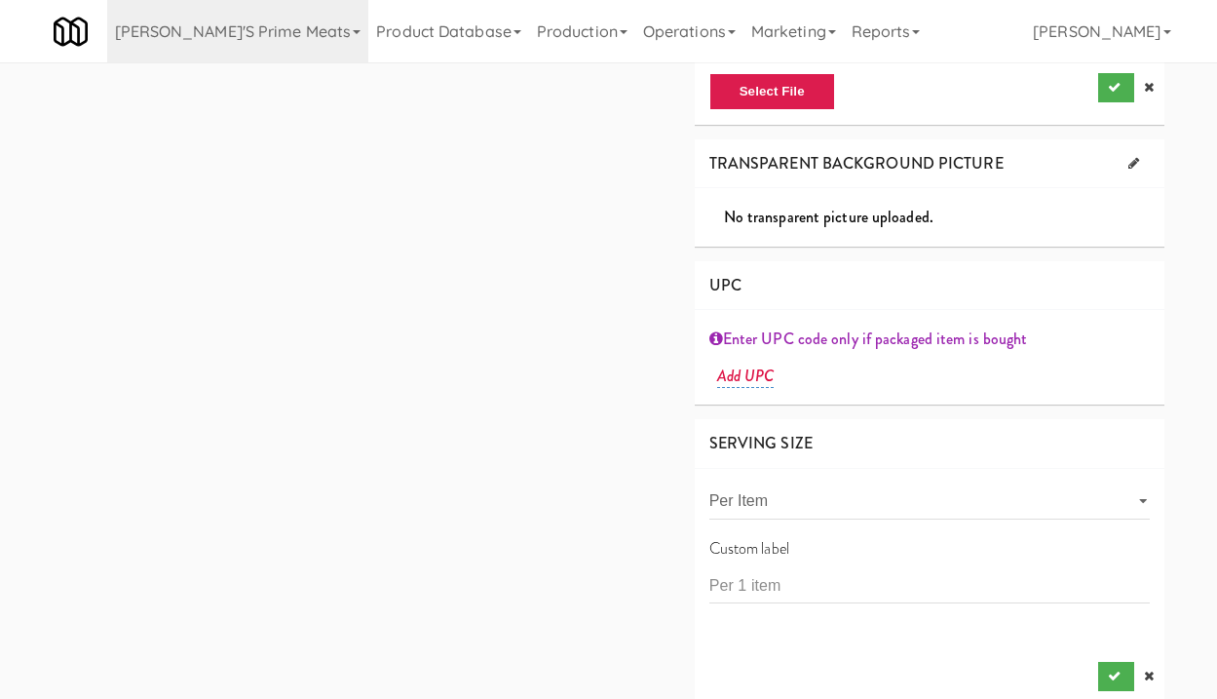
scroll to position [794, 0]
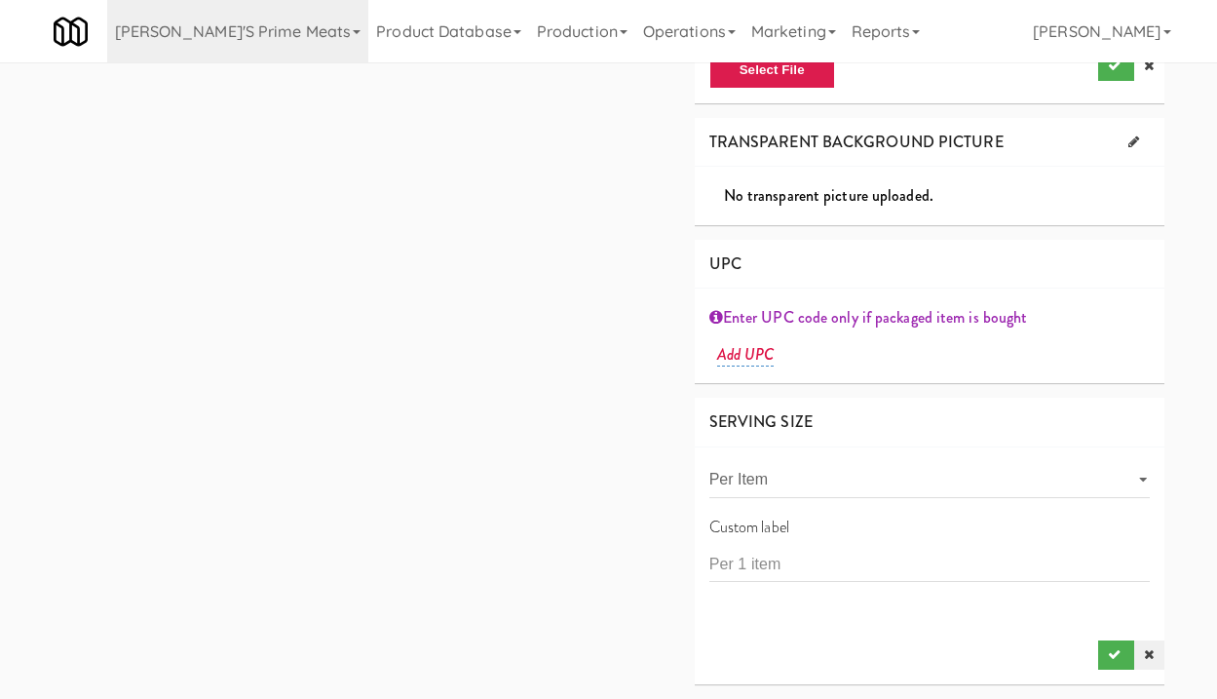
click at [1142, 656] on link at bounding box center [1148, 654] width 29 height 29
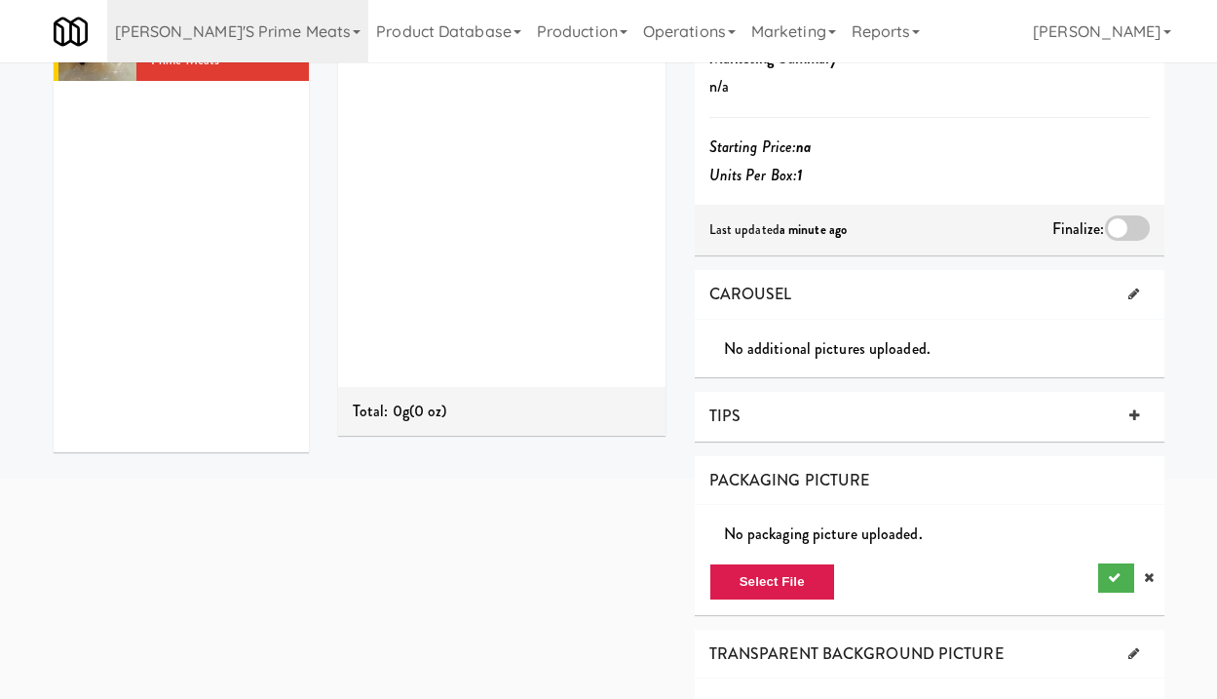
click at [431, 423] on div "Total: 0g (0 oz)" at bounding box center [501, 411] width 327 height 49
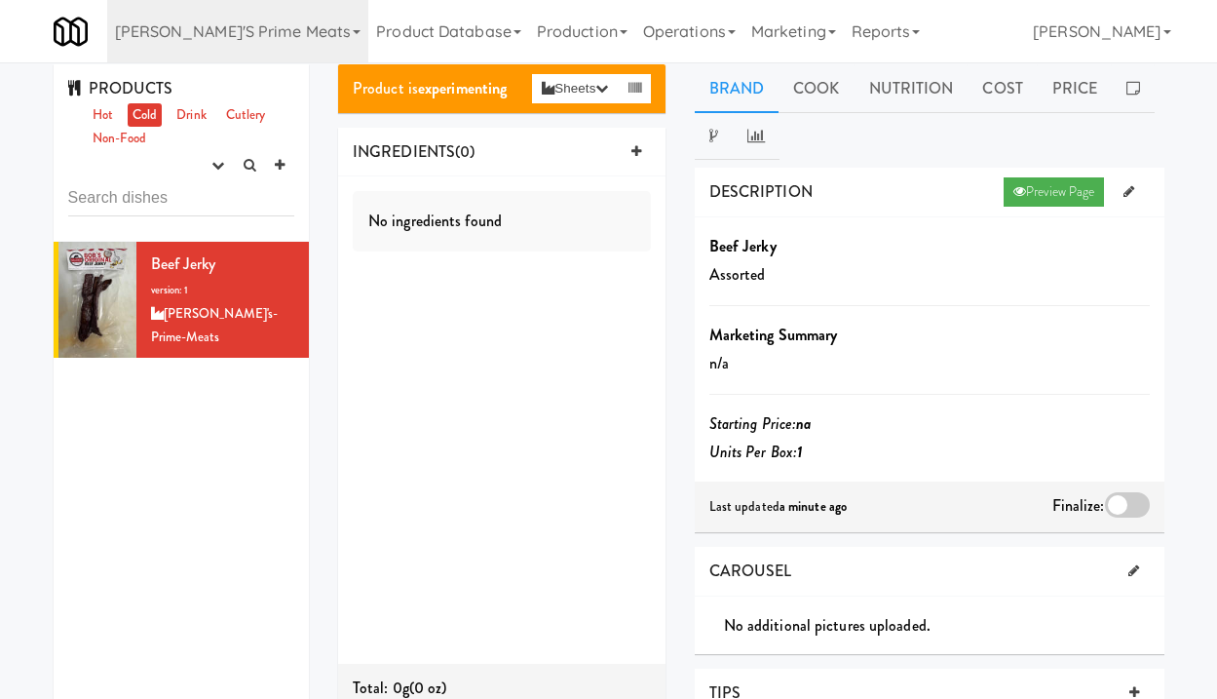
scroll to position [0, 0]
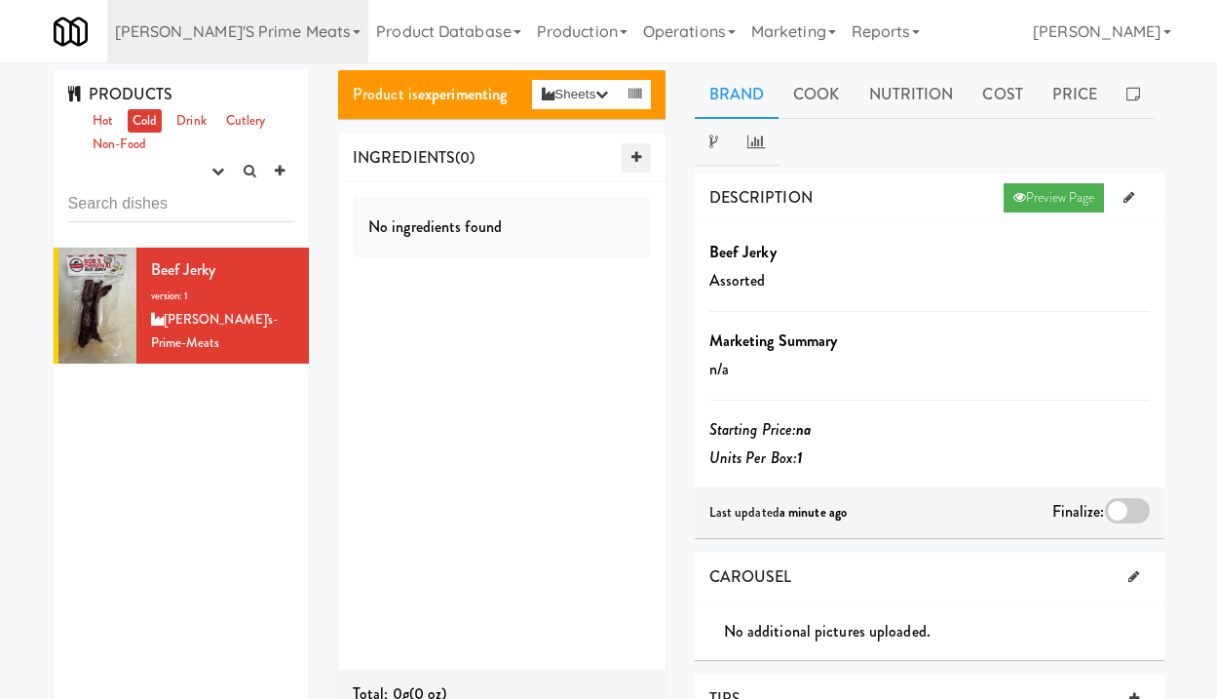
click at [624, 157] on link at bounding box center [636, 157] width 29 height 29
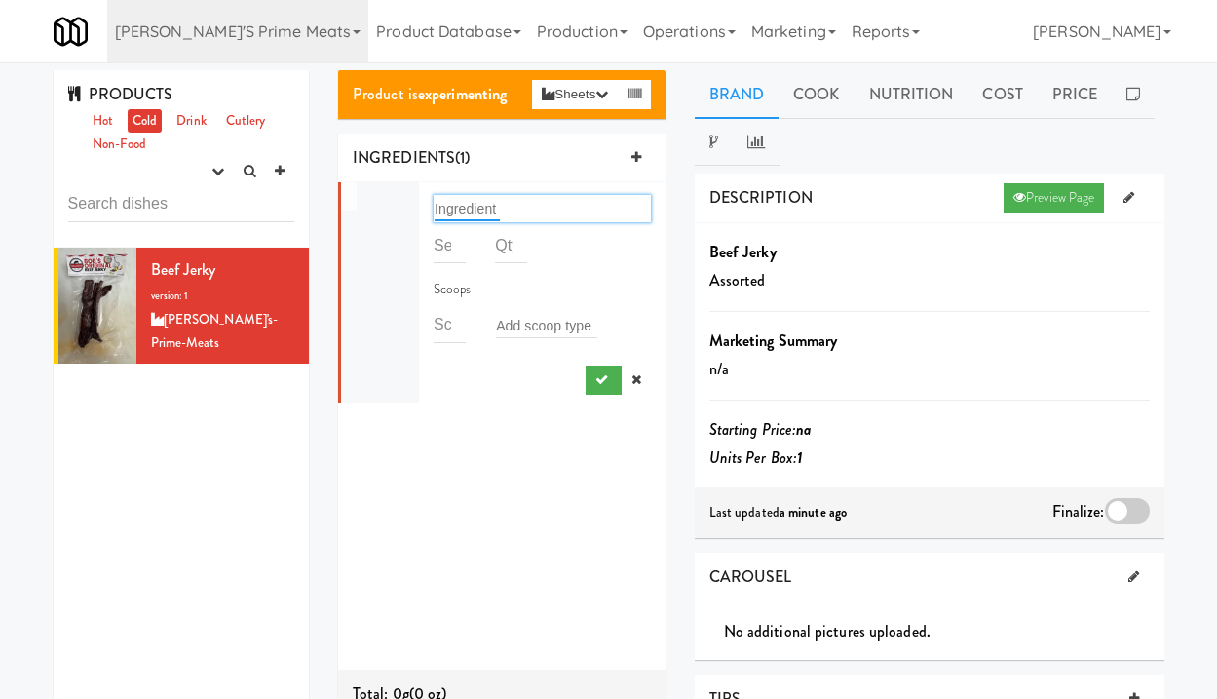
click at [463, 214] on input "text" at bounding box center [467, 208] width 65 height 25
type input "Beef"
click at [508, 251] on input "number" at bounding box center [511, 245] width 32 height 36
click at [459, 319] on input "1" at bounding box center [450, 325] width 32 height 36
type input "0"
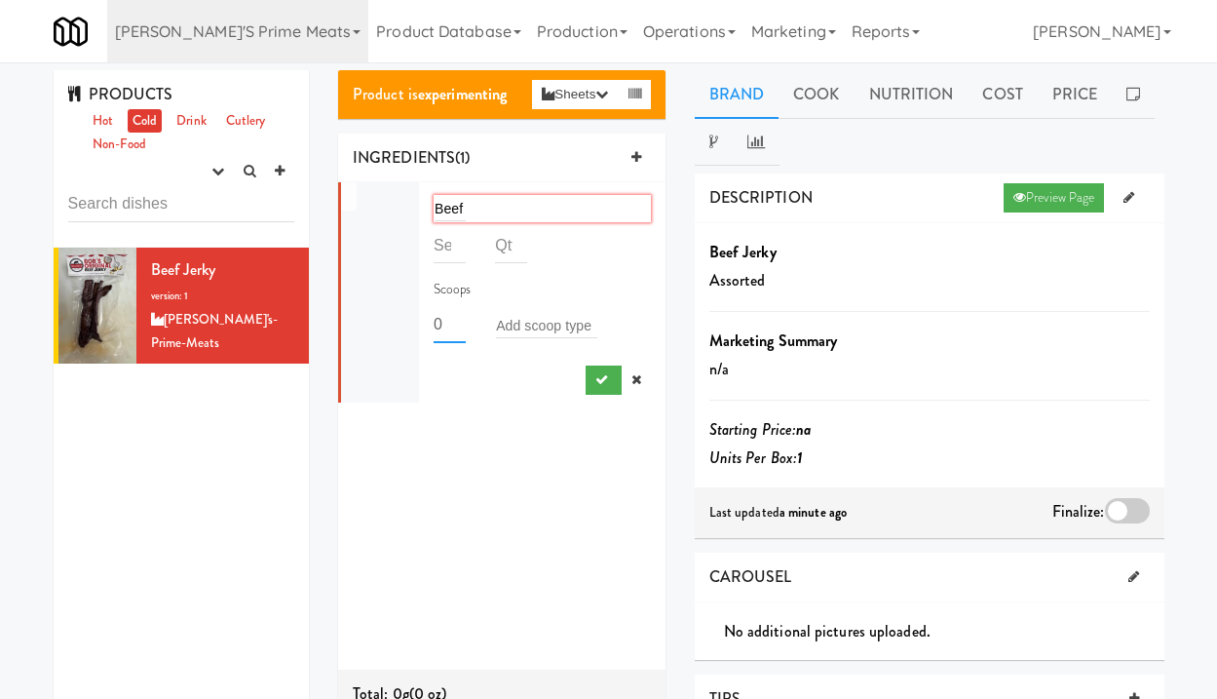
click at [459, 330] on input "0" at bounding box center [450, 325] width 32 height 36
click at [459, 254] on input "number" at bounding box center [450, 245] width 32 height 36
type input "1"
click at [457, 240] on input "1" at bounding box center [450, 245] width 32 height 36
click at [603, 380] on icon "submit" at bounding box center [601, 379] width 13 height 13
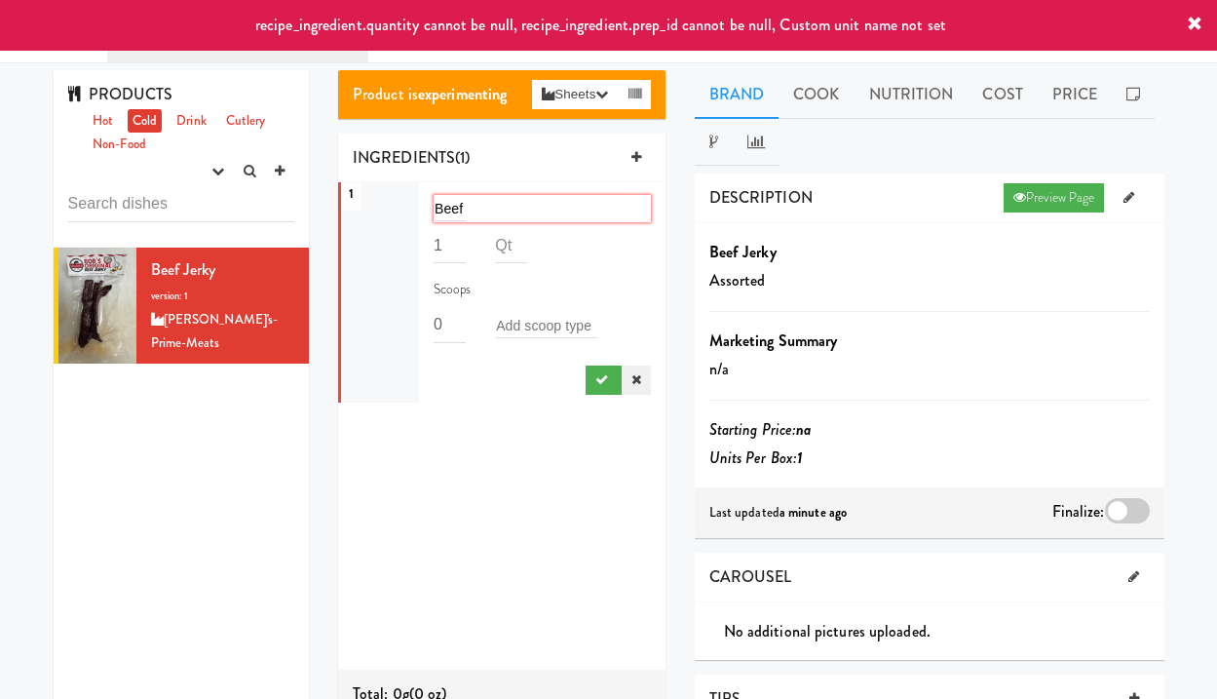
click at [634, 387] on link at bounding box center [636, 379] width 29 height 29
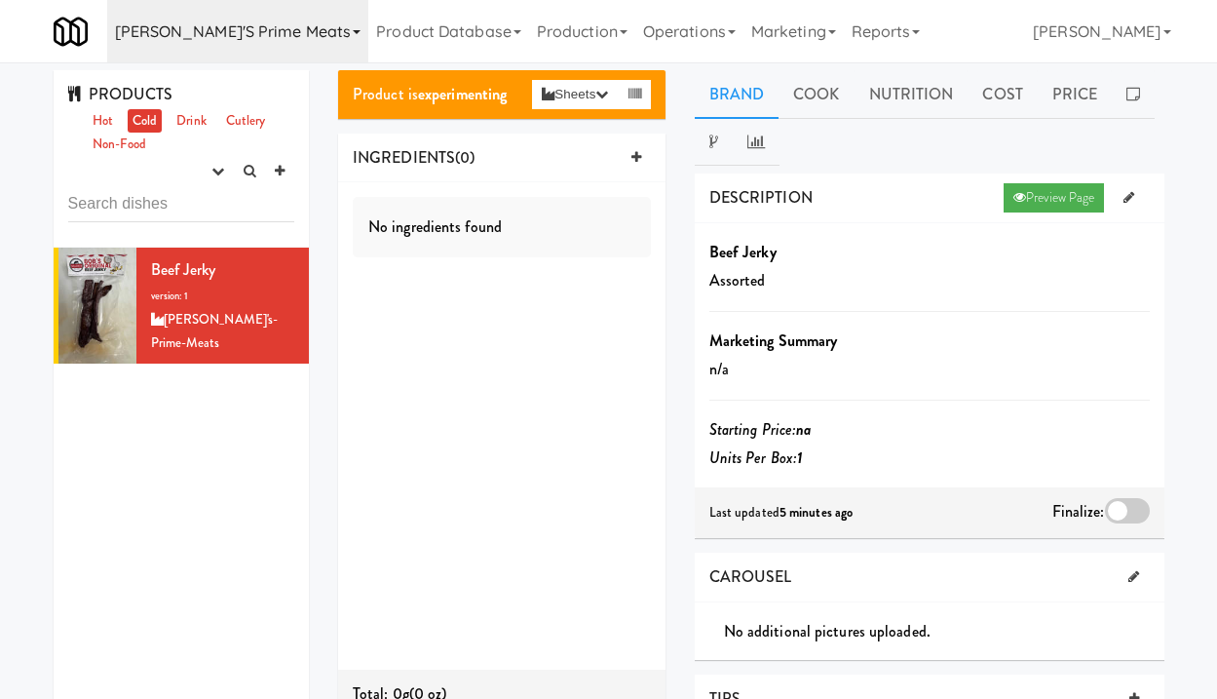
click at [215, 42] on link "[PERSON_NAME]'s Prime Meats" at bounding box center [238, 31] width 262 height 62
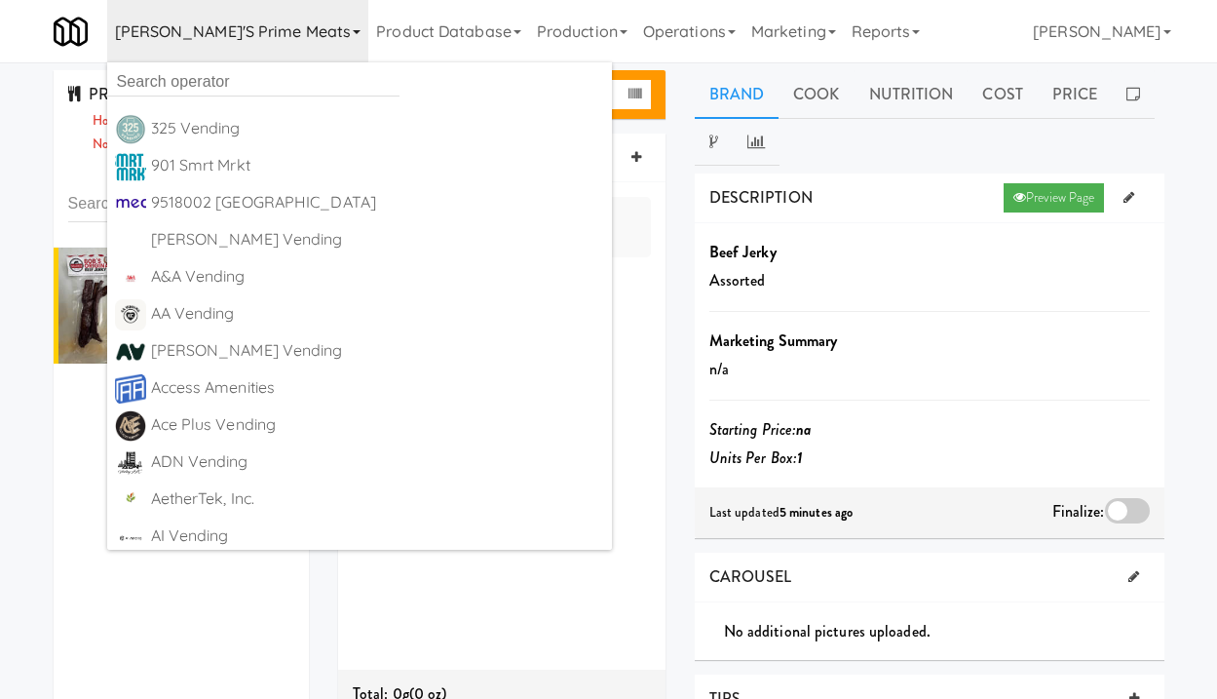
click at [631, 268] on div "No ingredients found" at bounding box center [501, 425] width 327 height 487
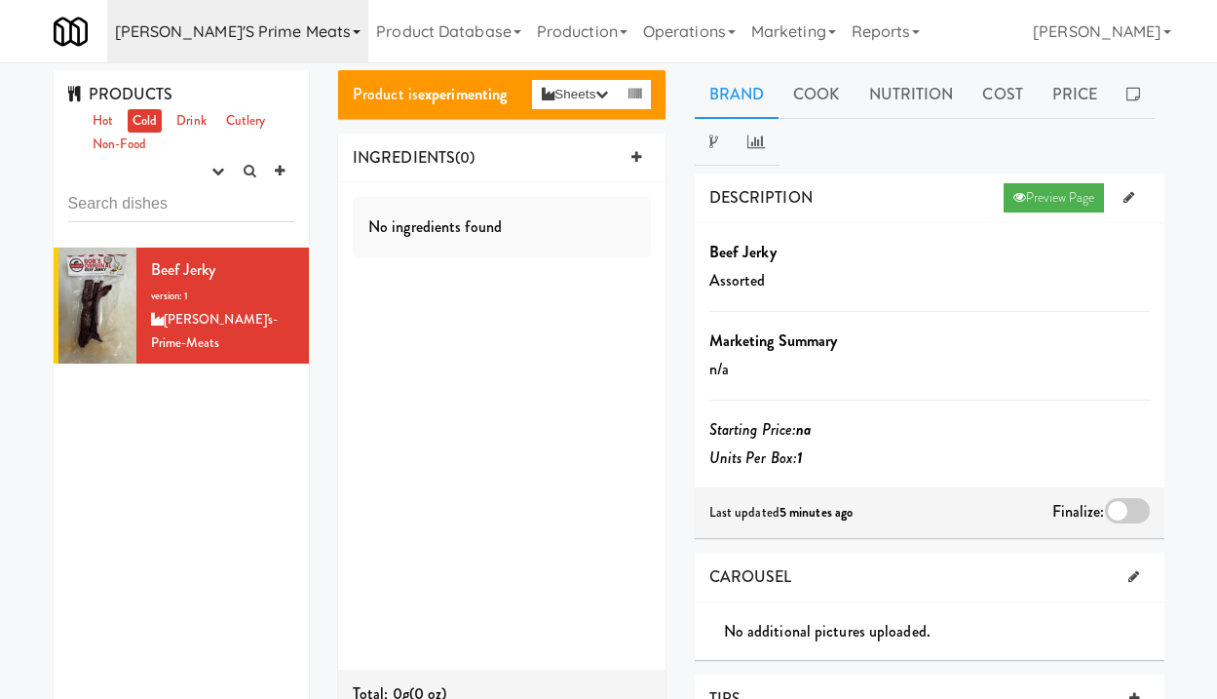
click at [235, 26] on link "[PERSON_NAME]'s Prime Meats" at bounding box center [238, 31] width 262 height 62
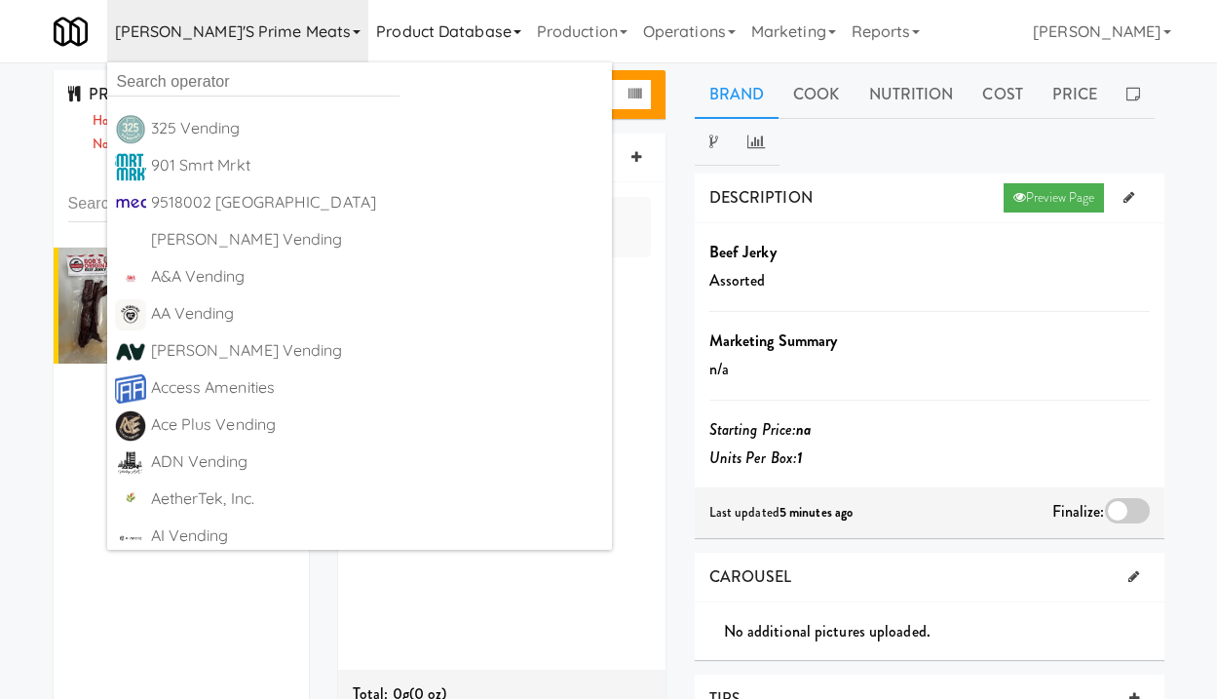
click at [380, 39] on link "Product Database" at bounding box center [448, 31] width 161 height 62
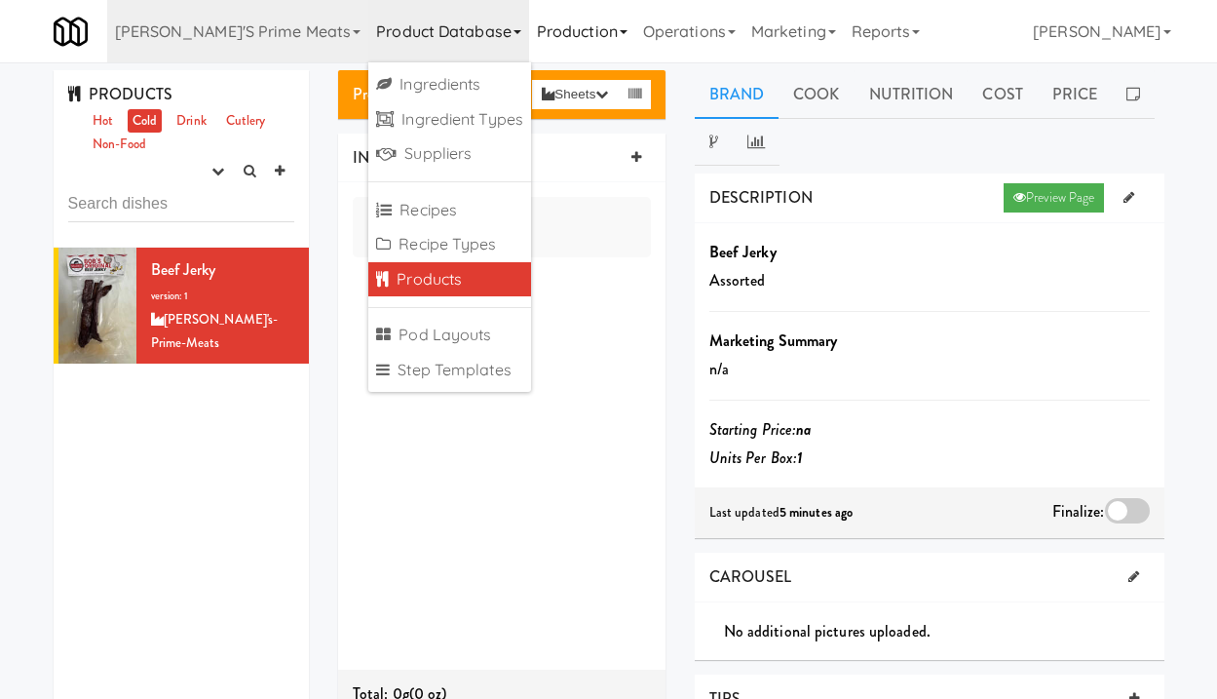
click at [529, 38] on link "Production" at bounding box center [582, 31] width 106 height 62
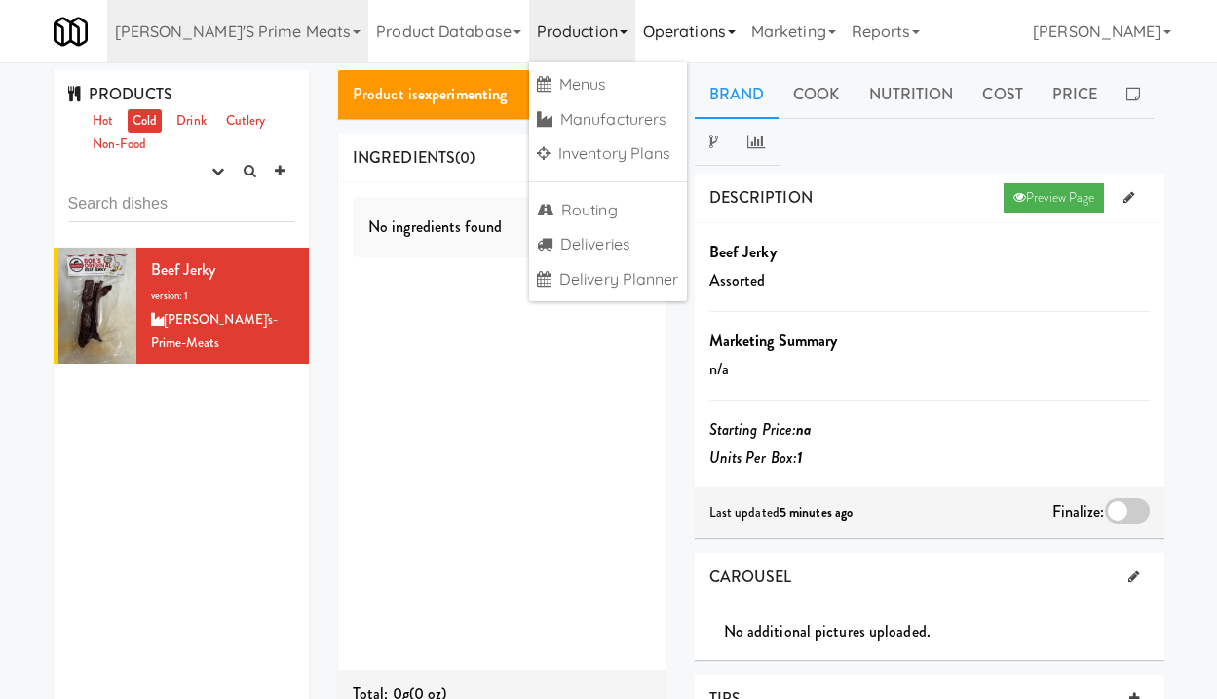
click at [635, 27] on link "Operations" at bounding box center [689, 31] width 108 height 62
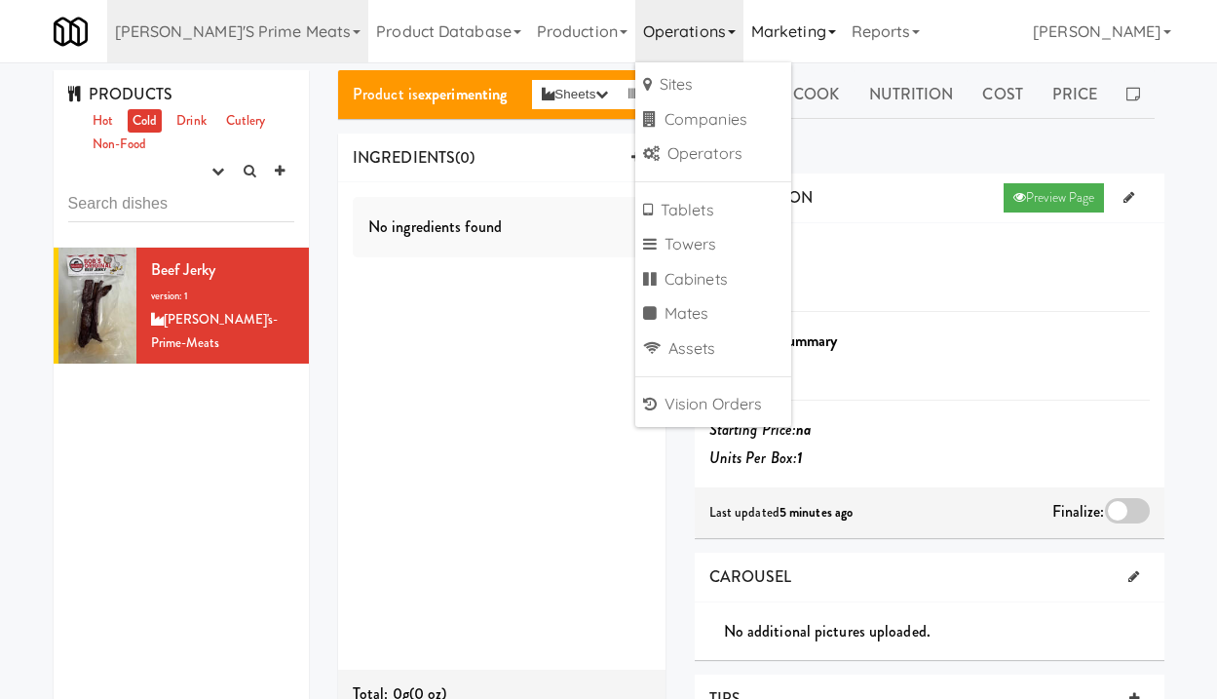
click at [744, 52] on link "Marketing" at bounding box center [794, 31] width 100 height 62
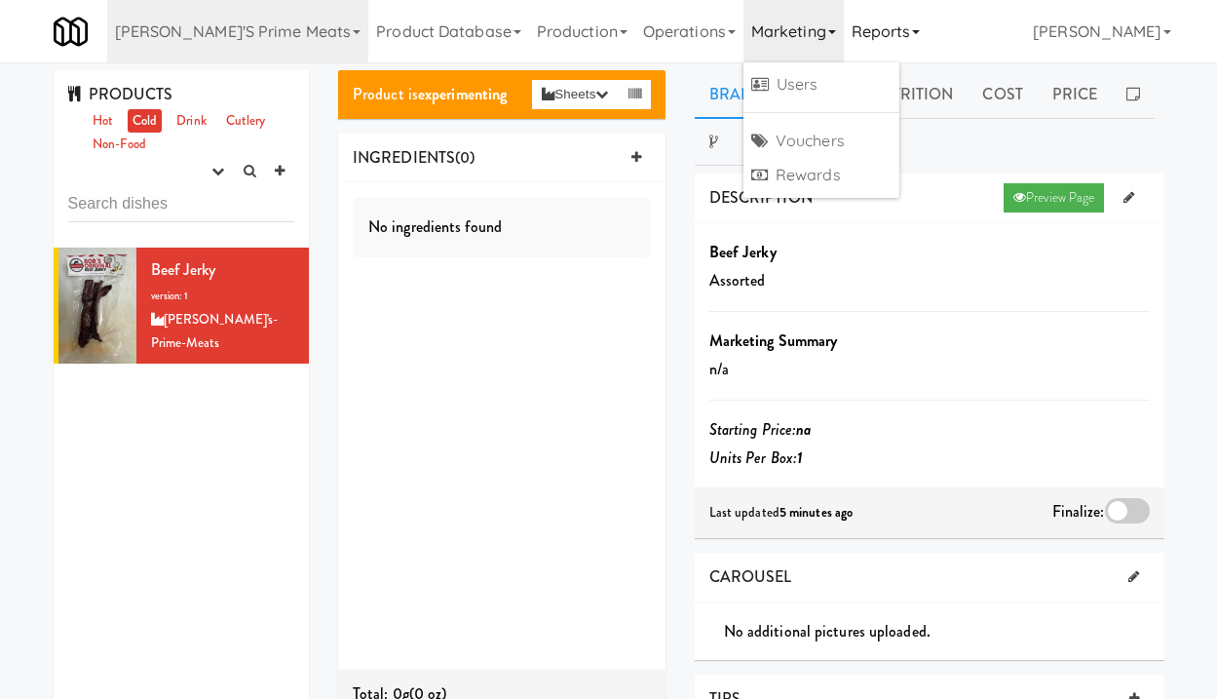
click at [844, 35] on link "Reports" at bounding box center [886, 31] width 85 height 62
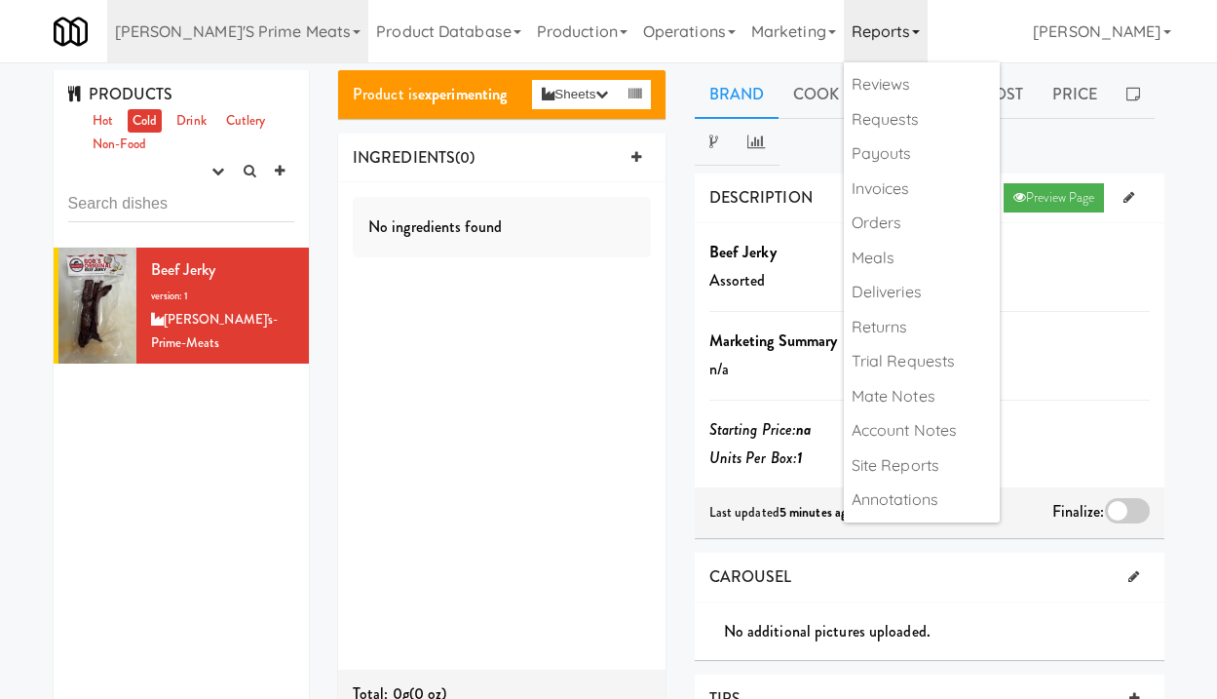
click at [532, 334] on div "No ingredients found" at bounding box center [501, 425] width 327 height 487
